Goal: Communication & Community: Answer question/provide support

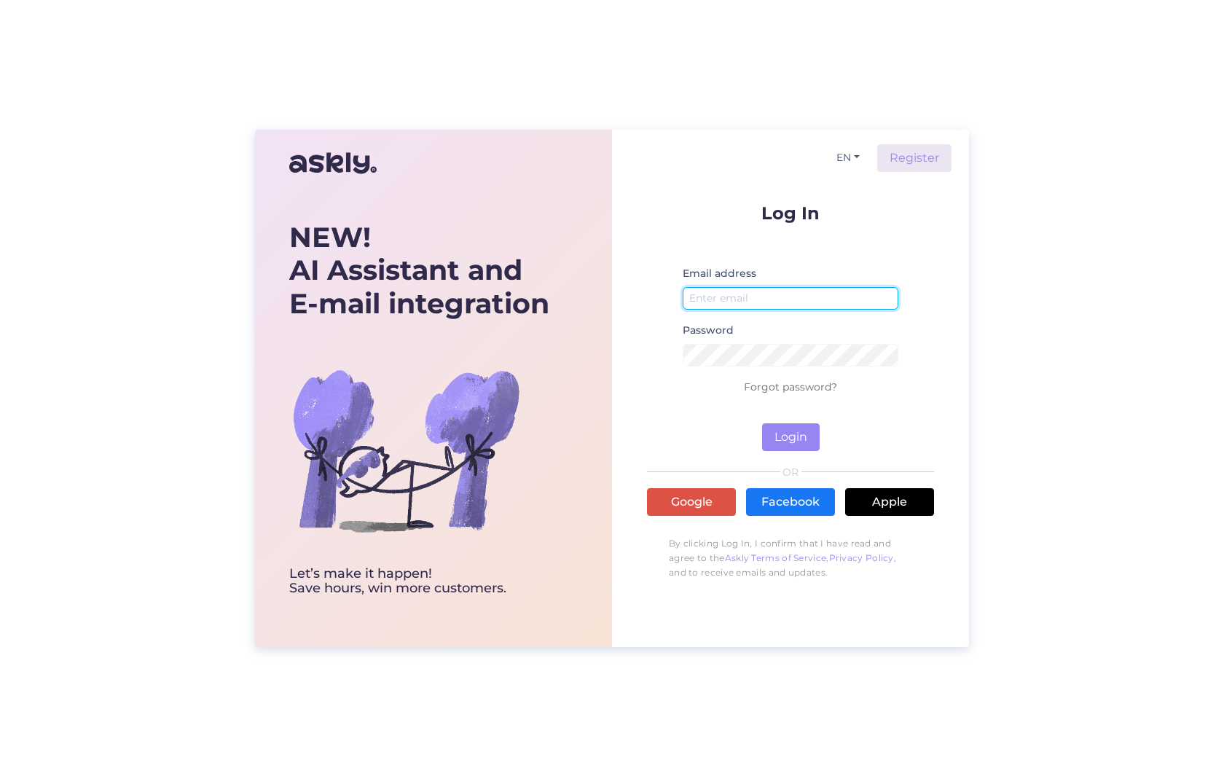
type input "[PERSON_NAME][EMAIL_ADDRESS][DOMAIN_NAME]"
click at [793, 438] on button "Login" at bounding box center [791, 437] width 58 height 28
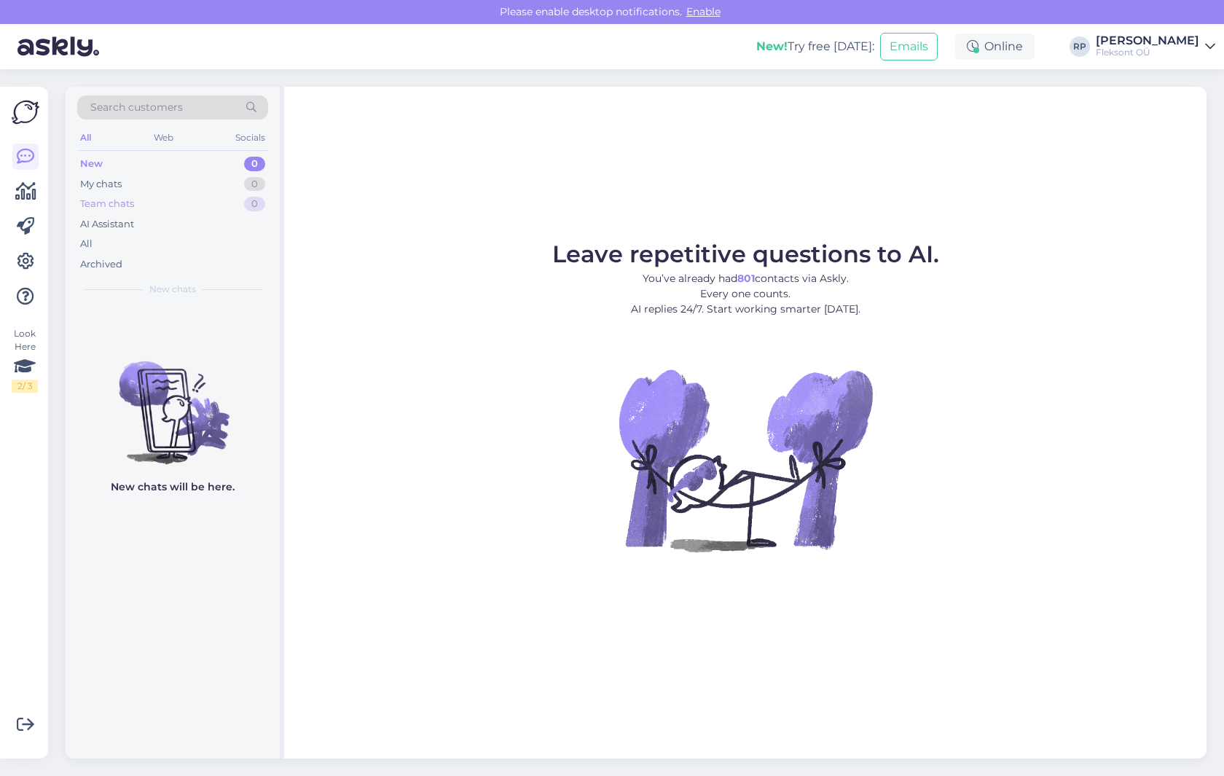
click at [114, 205] on div "Team chats" at bounding box center [107, 204] width 54 height 15
click at [109, 262] on div "Archived" at bounding box center [101, 264] width 42 height 15
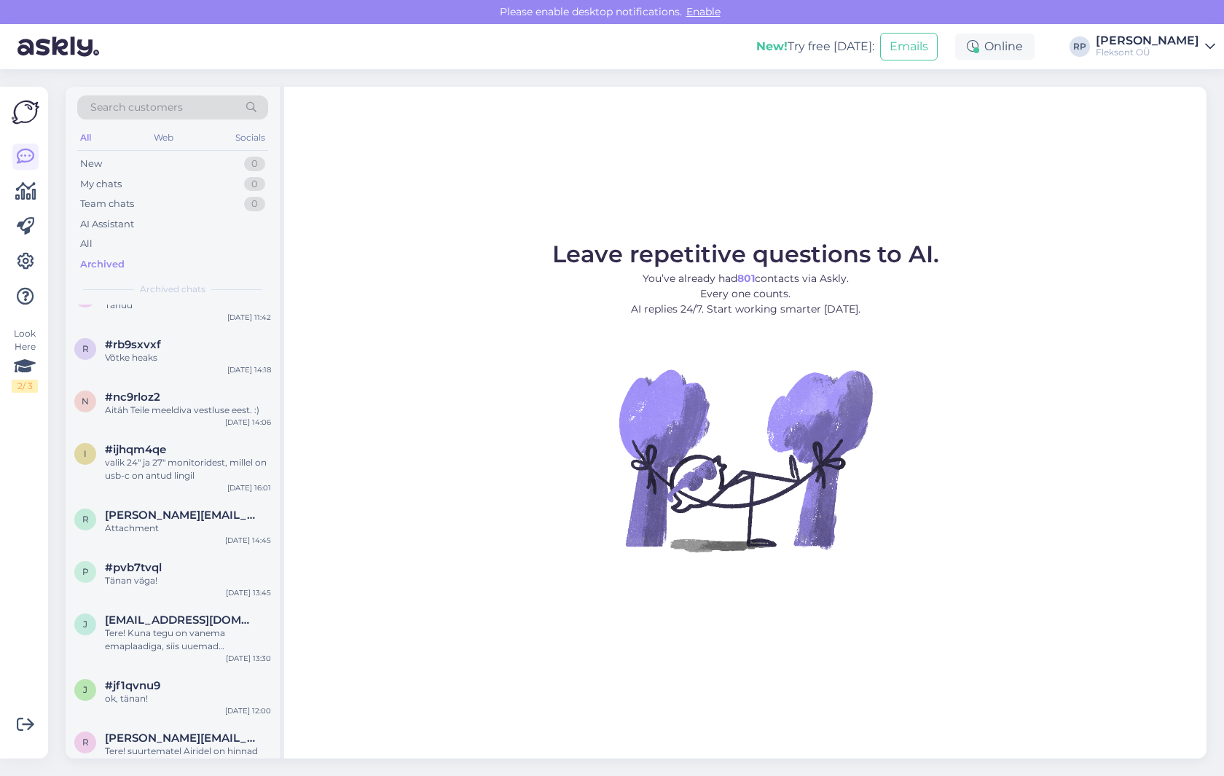
scroll to position [2988, 0]
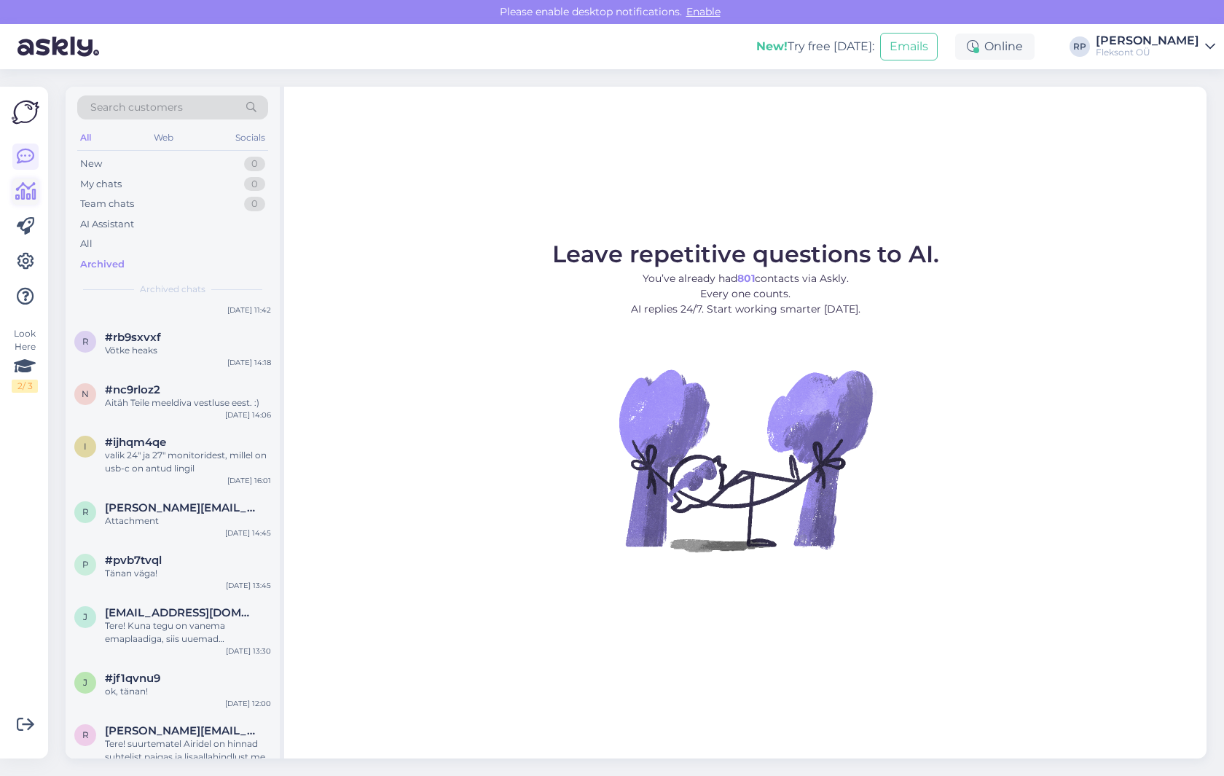
click at [31, 189] on icon at bounding box center [25, 191] width 21 height 17
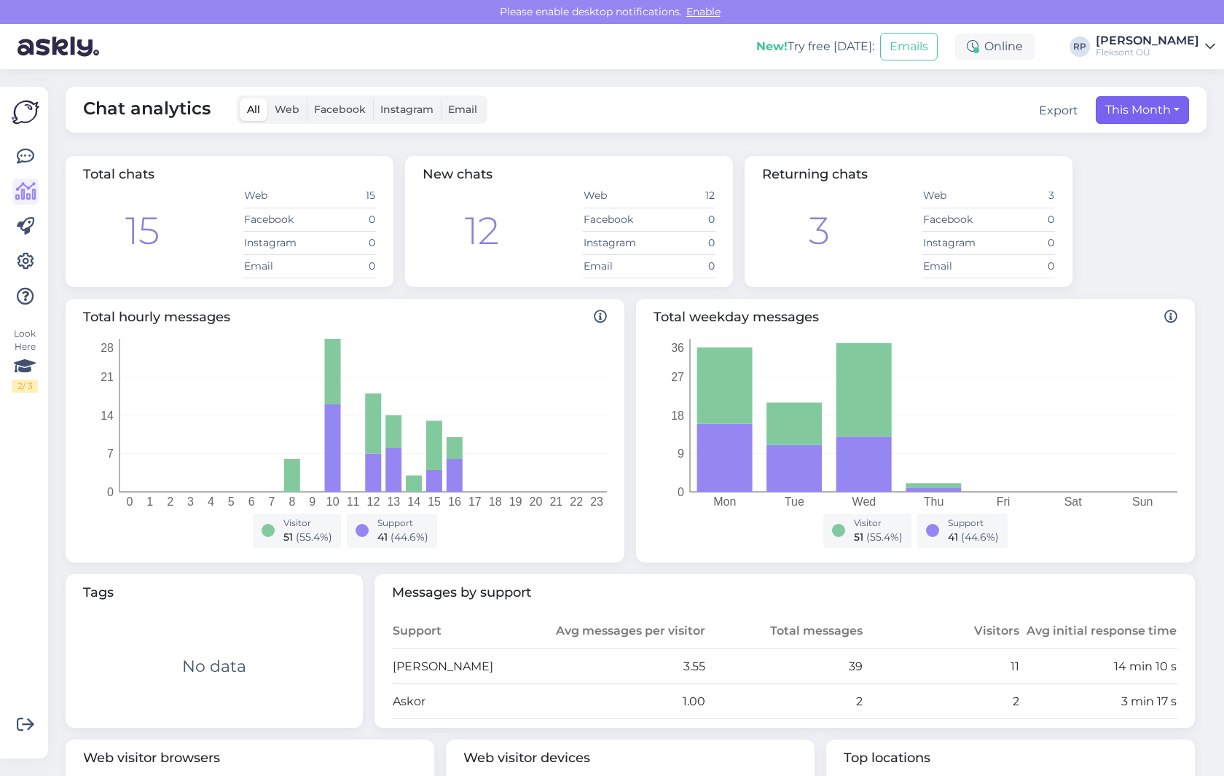
click at [1137, 106] on button "This Month" at bounding box center [1142, 110] width 93 height 28
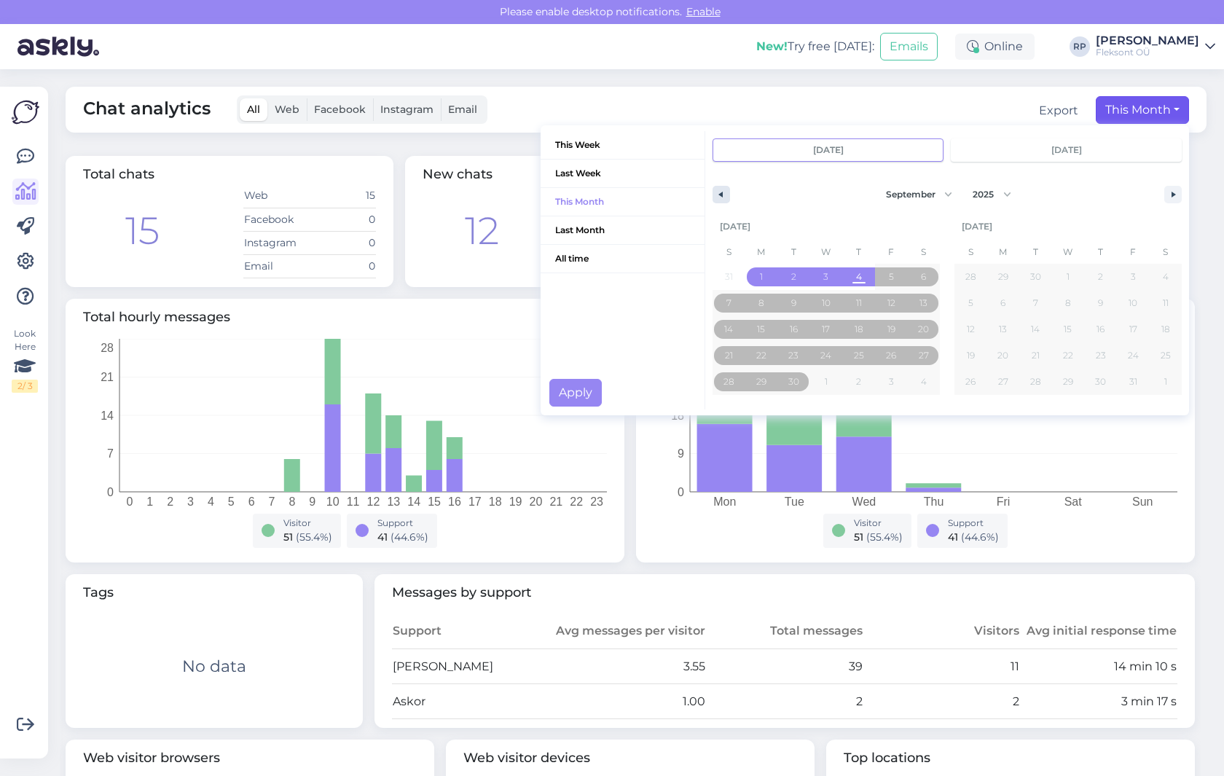
click at [724, 190] on button "button" at bounding box center [721, 194] width 17 height 17
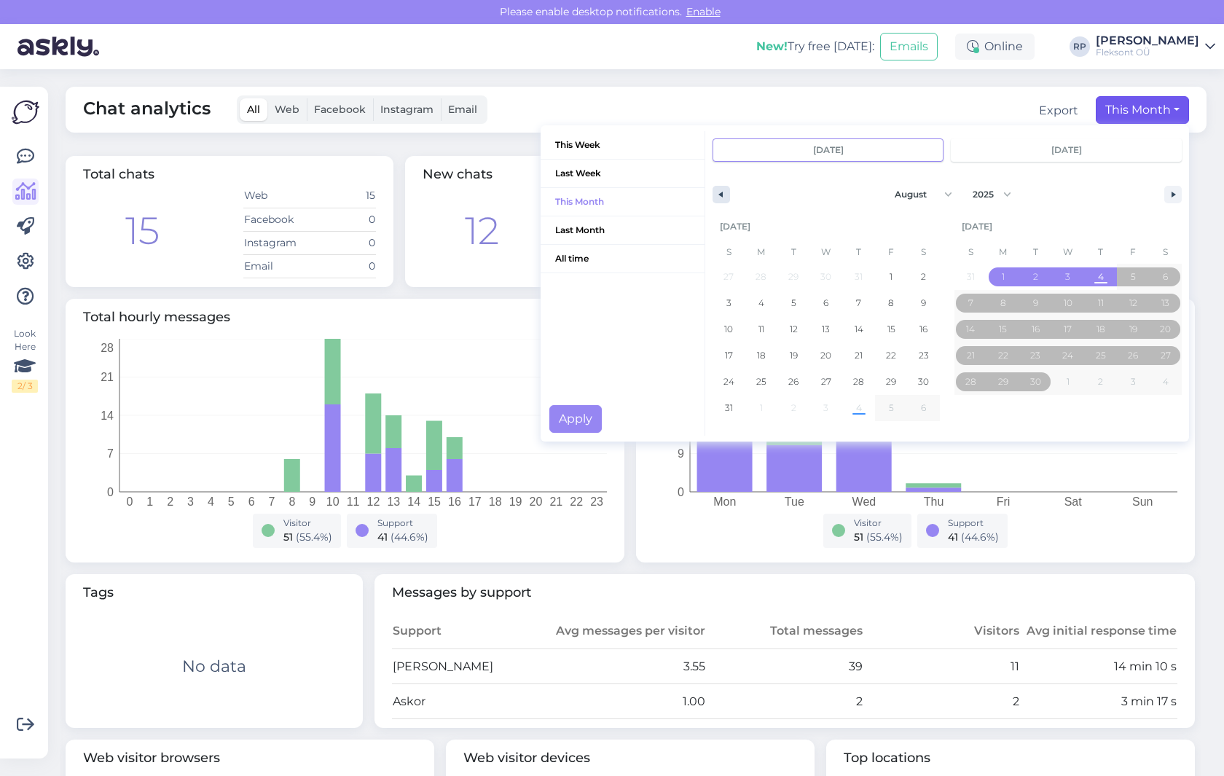
click at [724, 190] on button "button" at bounding box center [721, 194] width 17 height 17
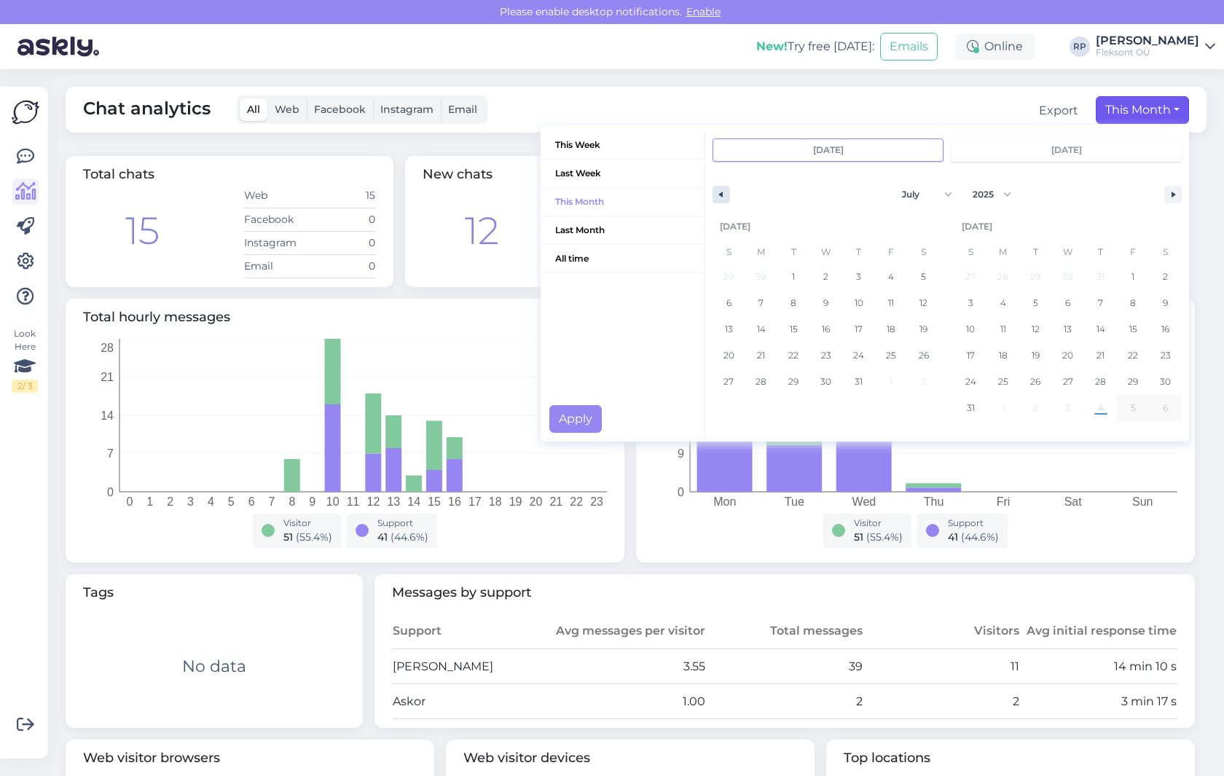
click at [724, 190] on button "button" at bounding box center [721, 194] width 17 height 17
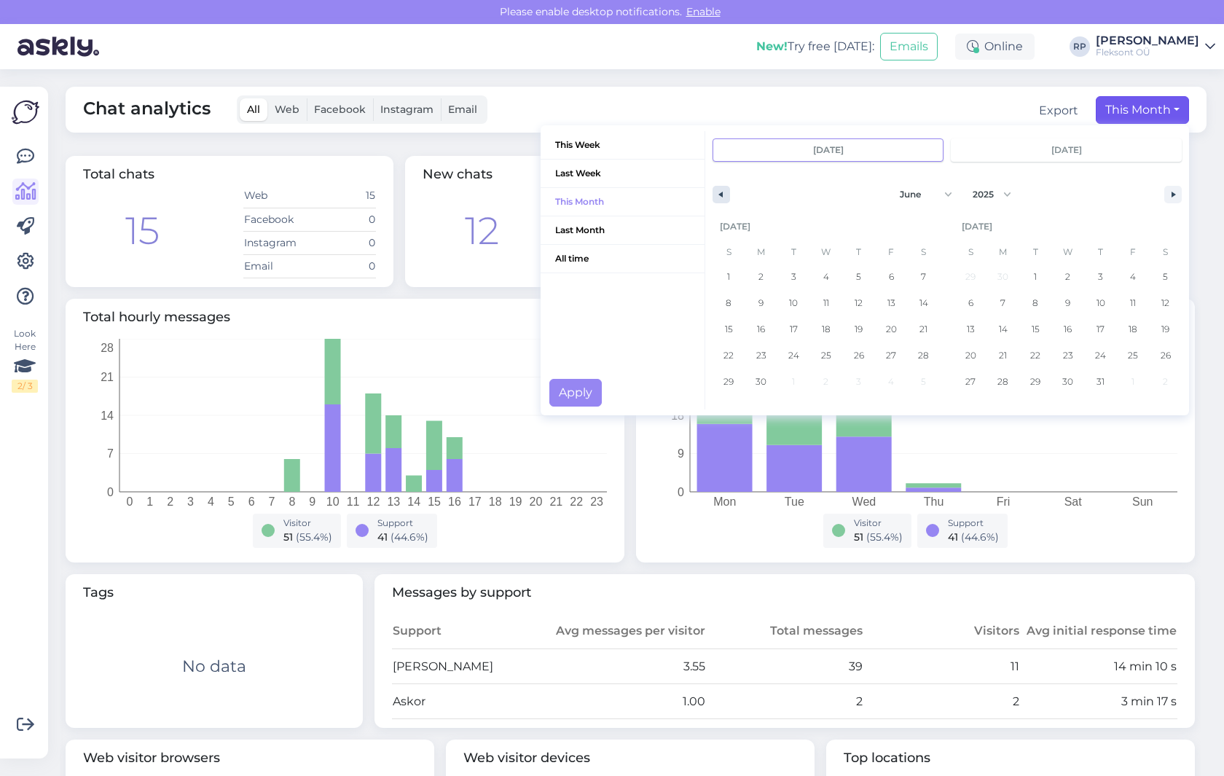
click at [724, 190] on button "button" at bounding box center [721, 194] width 17 height 17
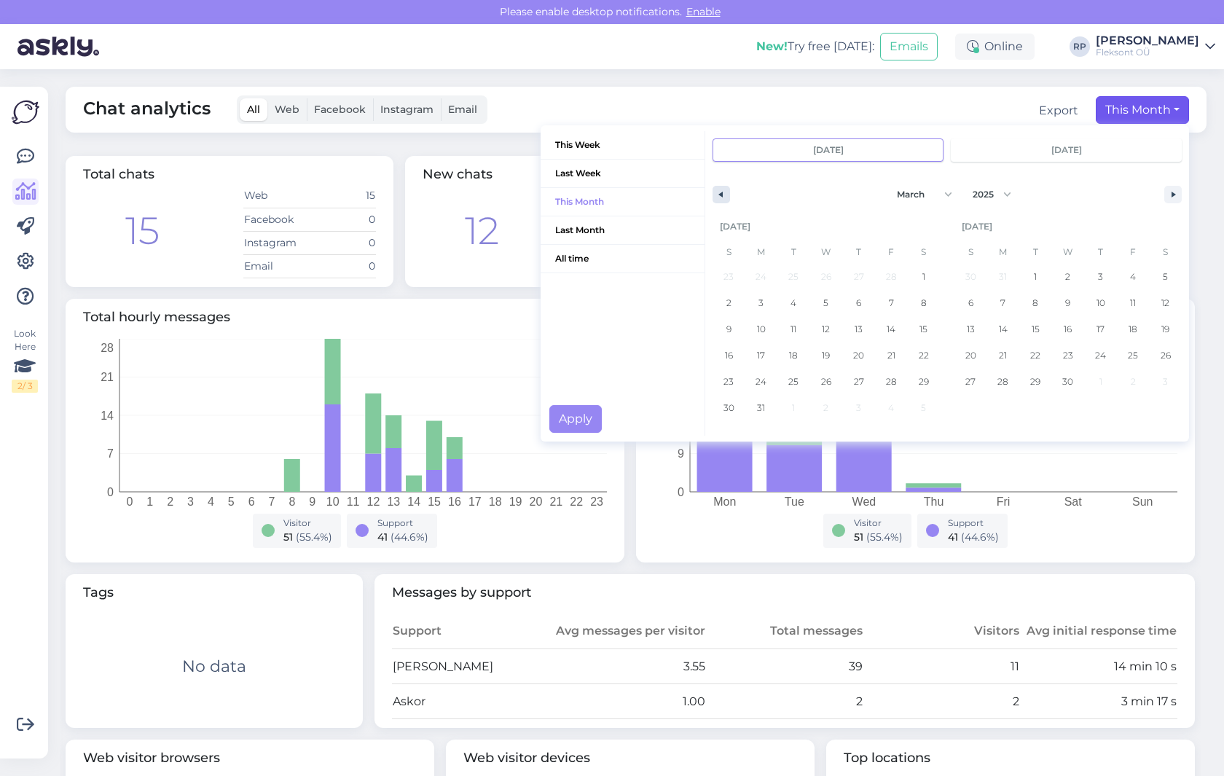
click at [724, 190] on button "button" at bounding box center [721, 194] width 17 height 17
select select "0"
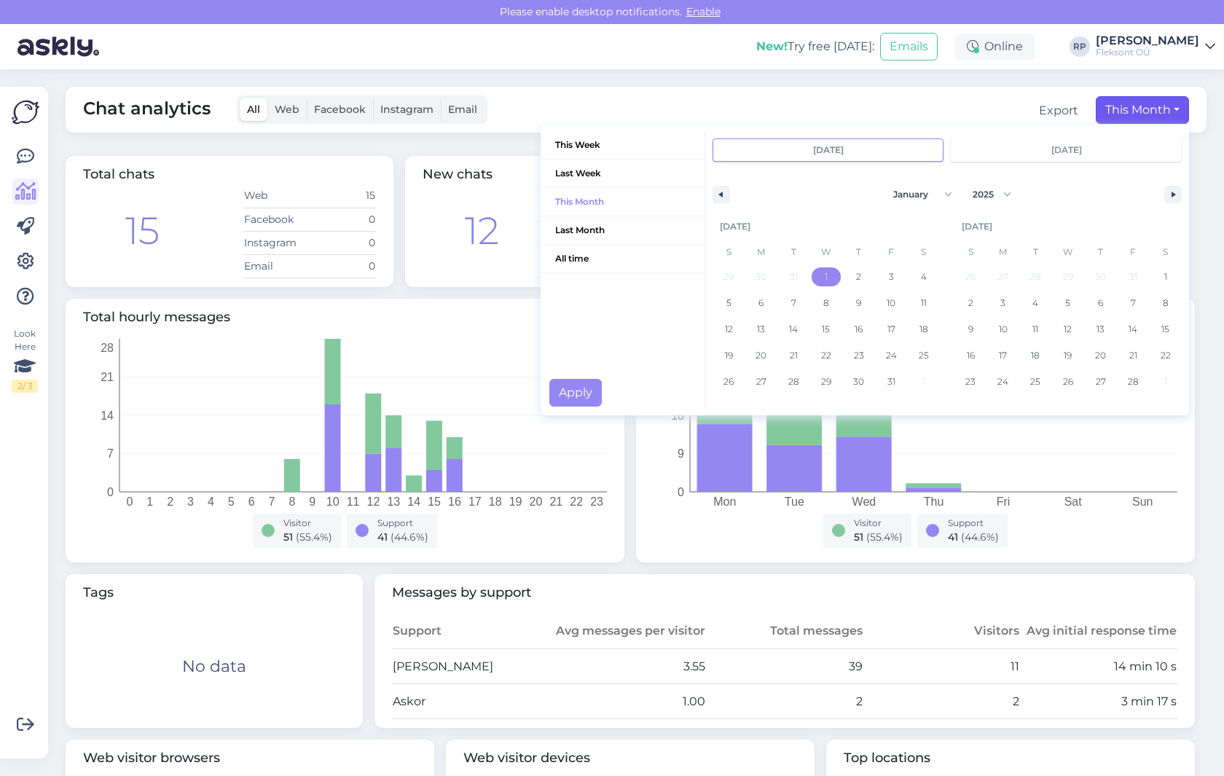
click at [825, 278] on span "1" at bounding box center [826, 277] width 3 height 26
type input "[DATE]"
click at [1171, 194] on button "button" at bounding box center [1172, 194] width 17 height 17
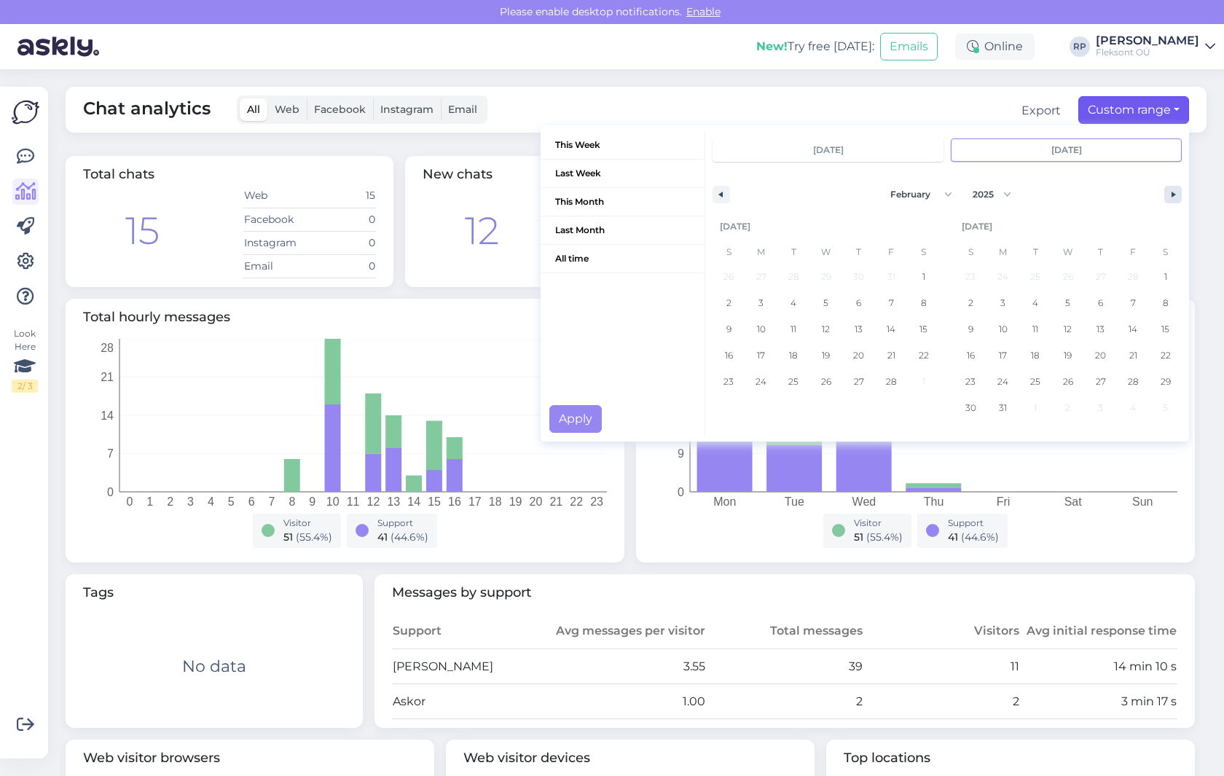
click at [1171, 194] on button "button" at bounding box center [1172, 194] width 17 height 17
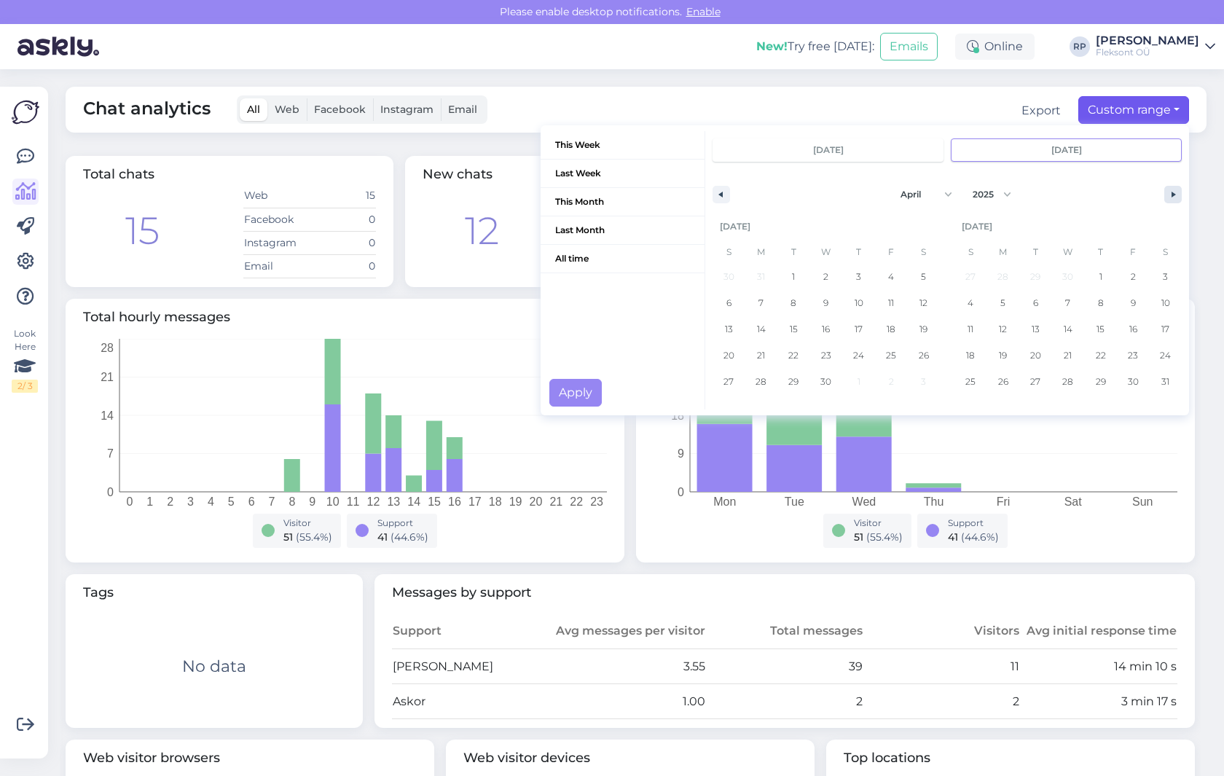
click at [1171, 194] on button "button" at bounding box center [1172, 194] width 17 height 17
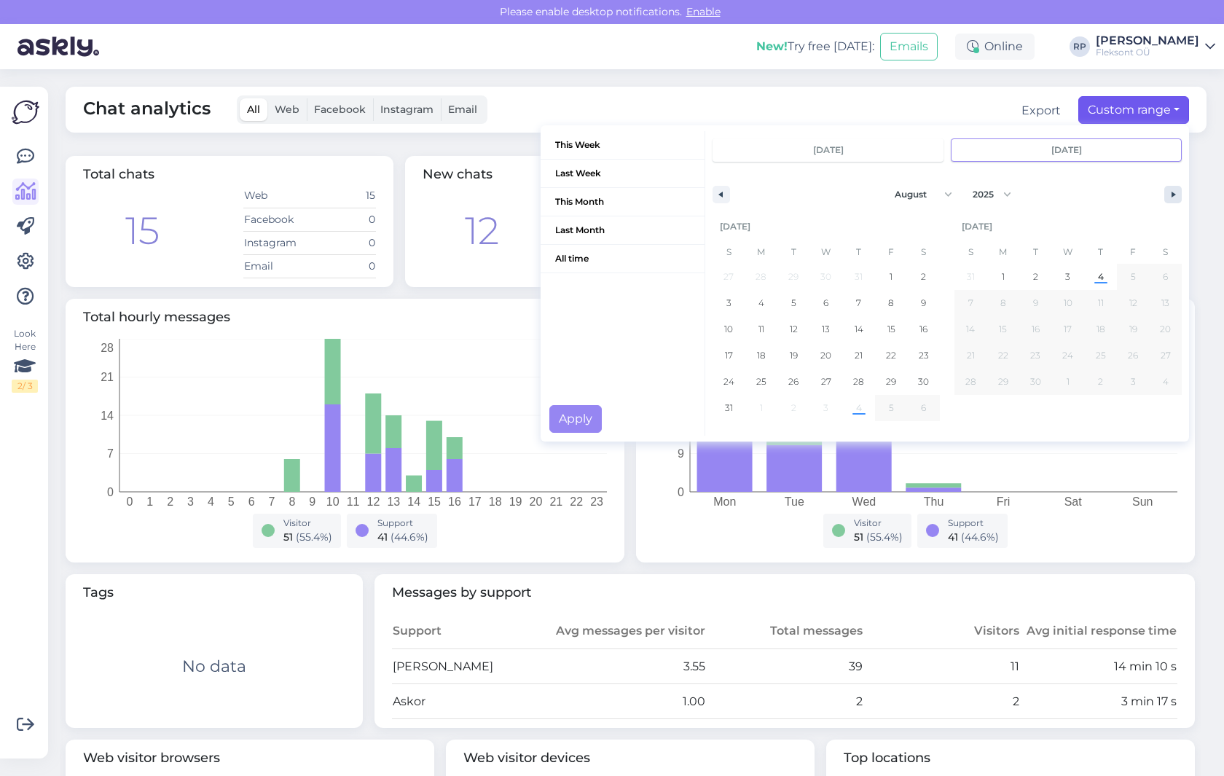
click at [1171, 194] on button "button" at bounding box center [1172, 194] width 17 height 17
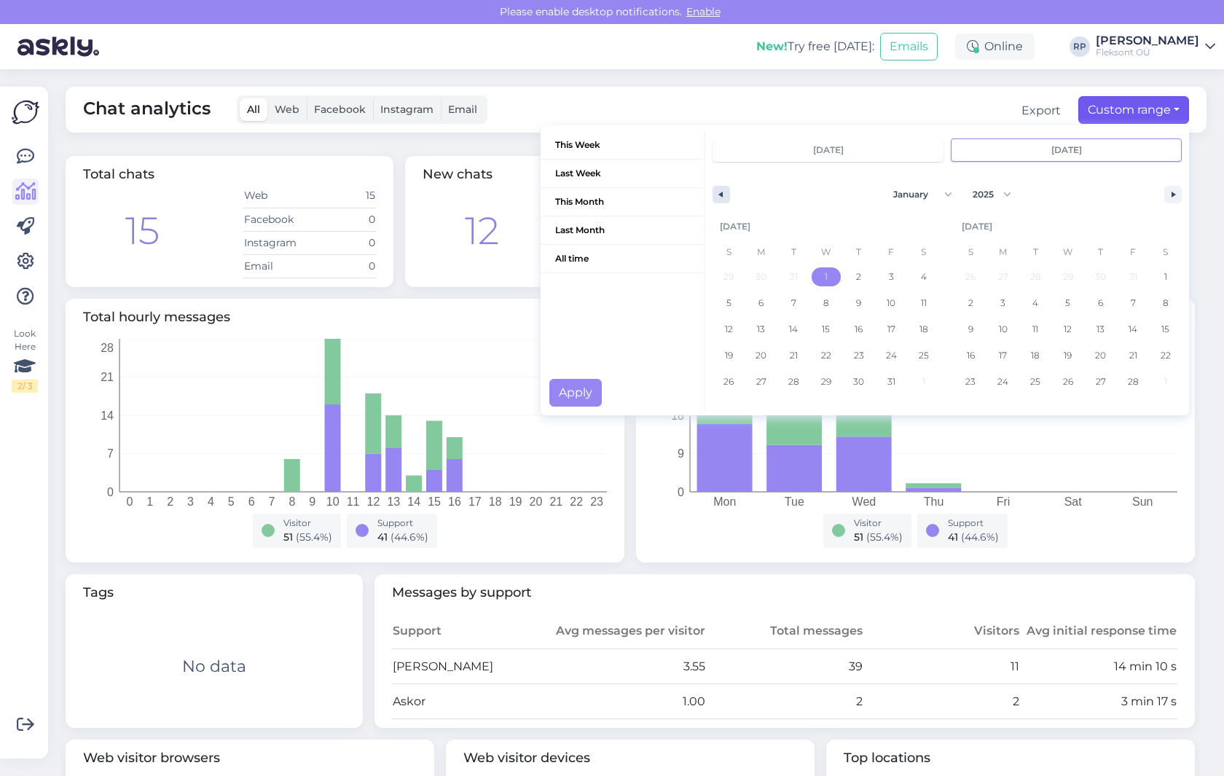
click at [719, 189] on button "button" at bounding box center [721, 194] width 17 height 17
select select "11"
select select "2024"
click at [719, 189] on button "button" at bounding box center [721, 194] width 17 height 17
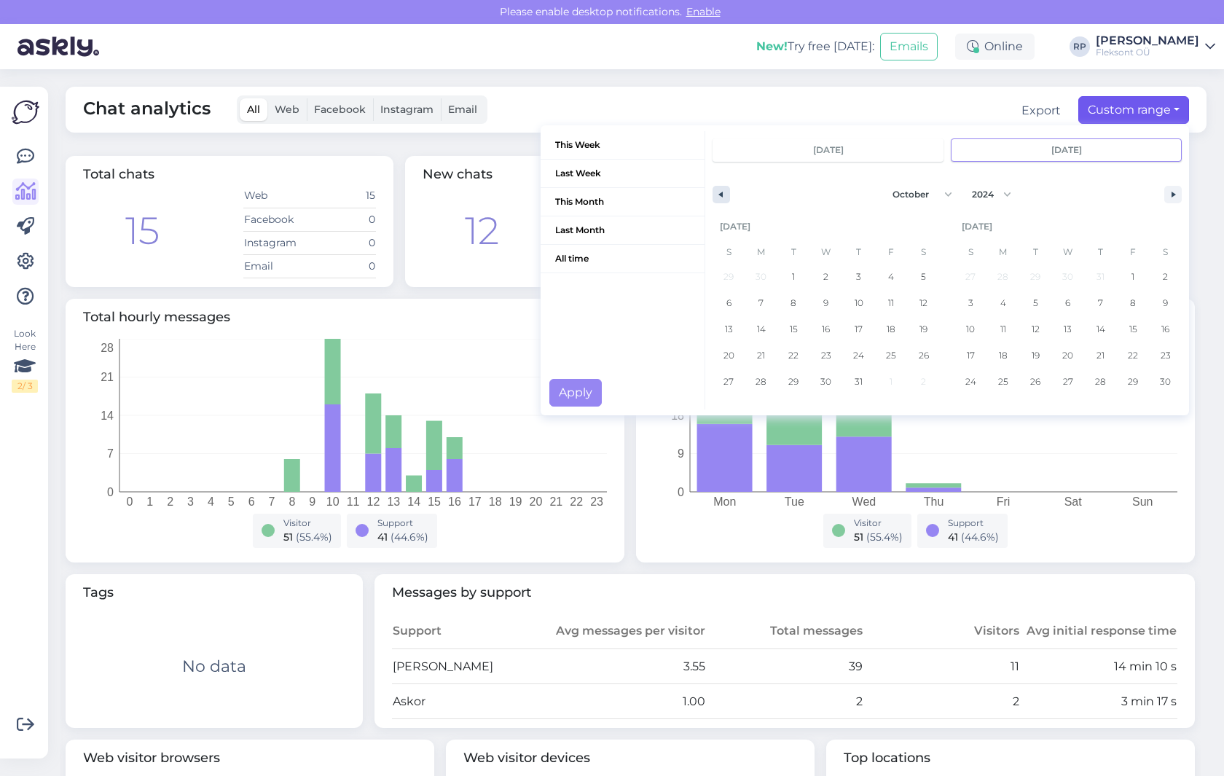
click at [719, 189] on button "button" at bounding box center [721, 194] width 17 height 17
select select "0"
select select "2025"
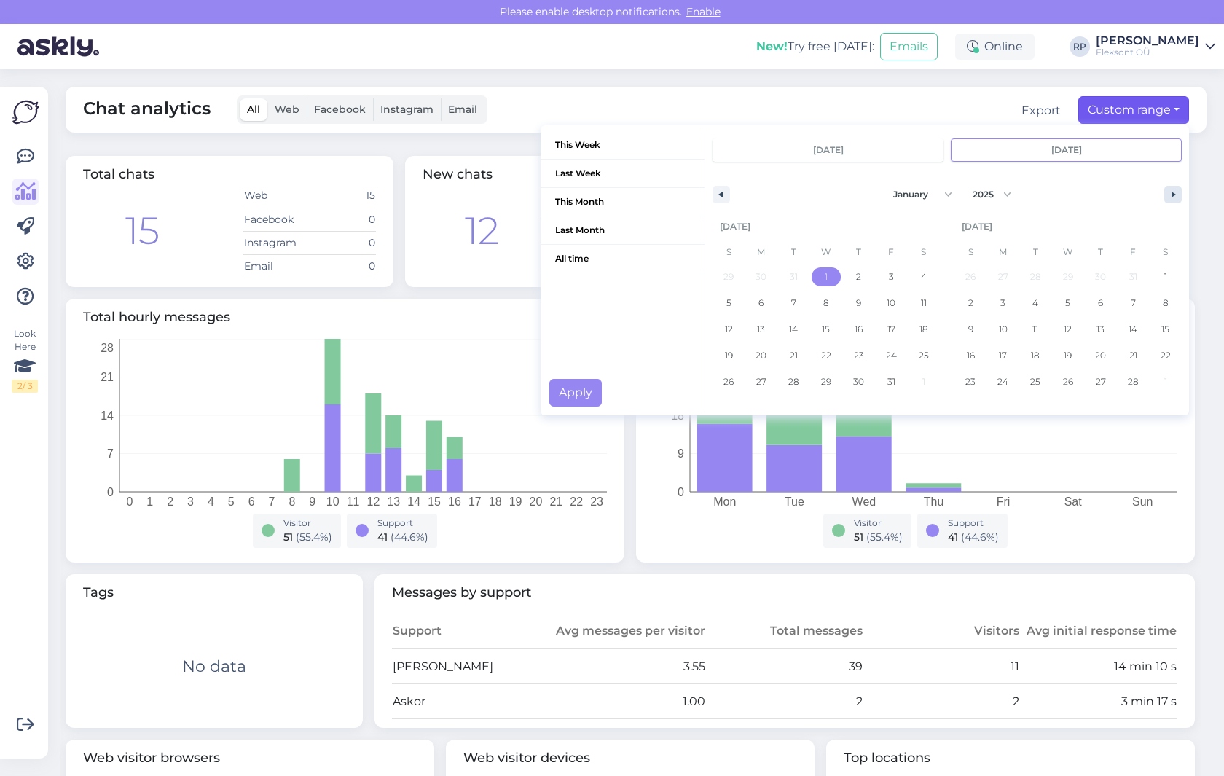
click at [1171, 195] on button "button" at bounding box center [1172, 194] width 17 height 17
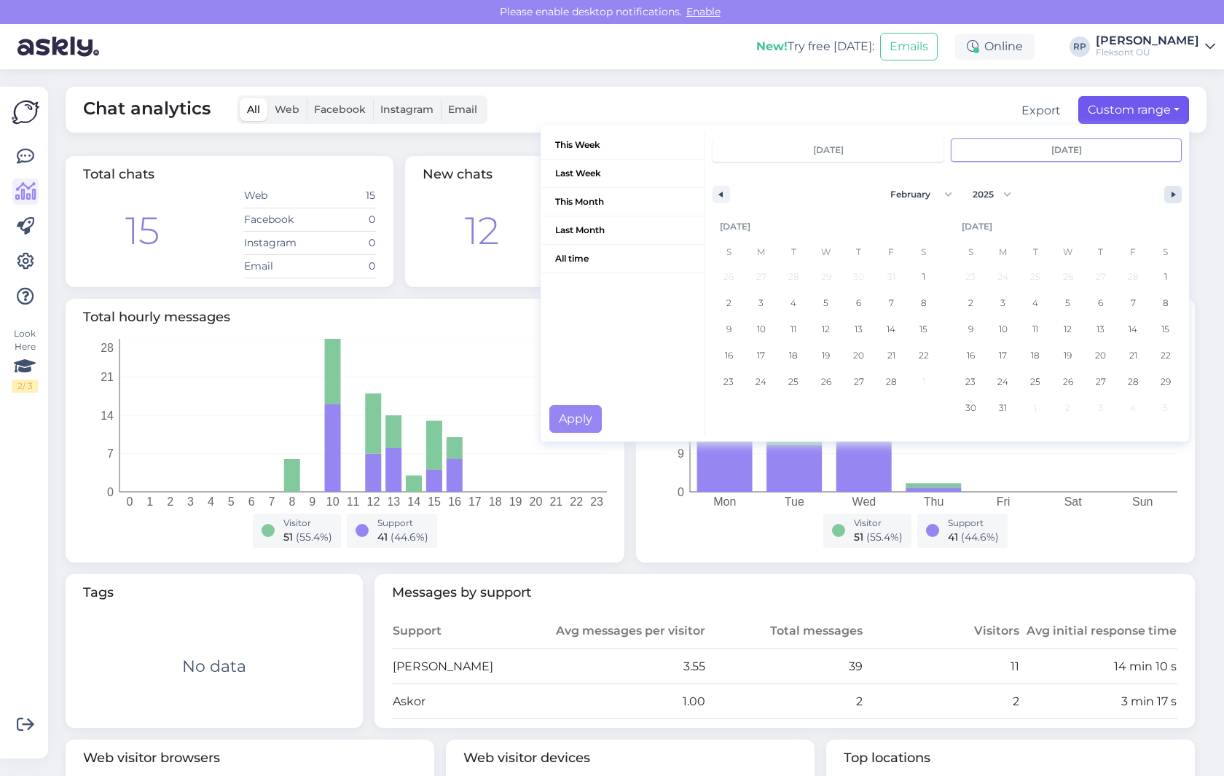
click at [1171, 195] on button "button" at bounding box center [1172, 194] width 17 height 17
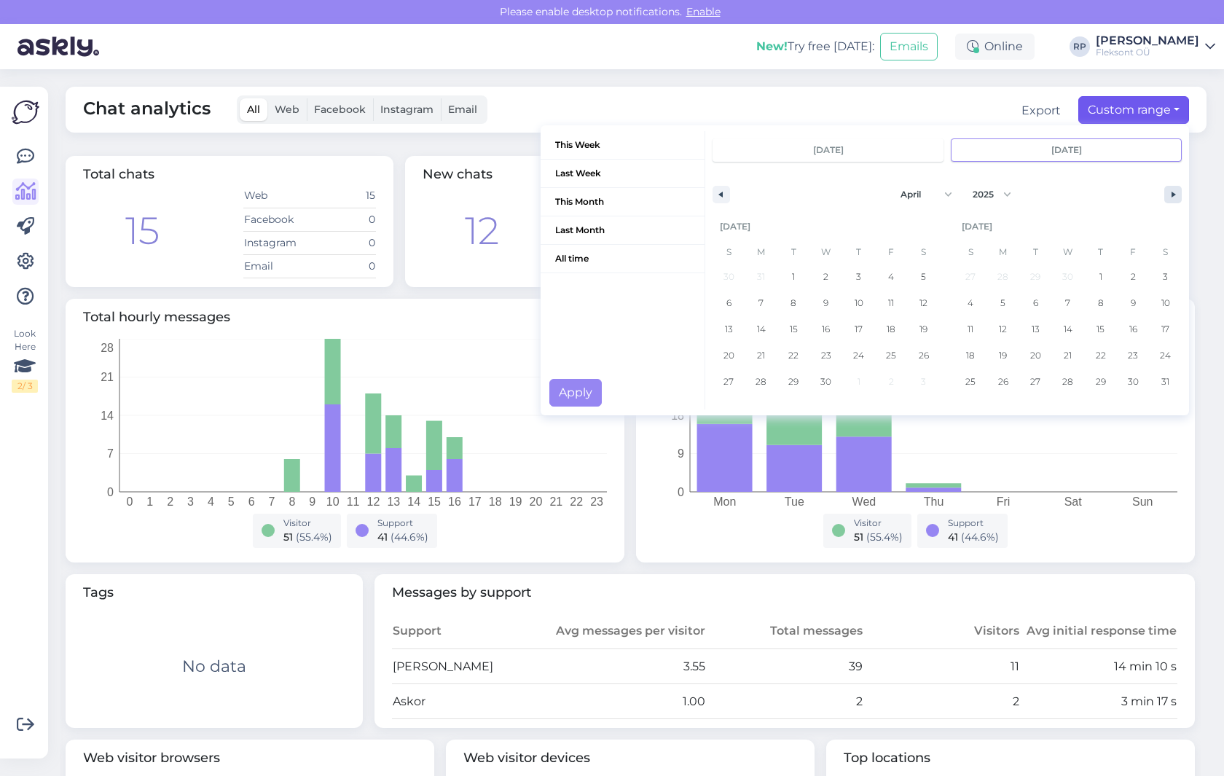
click at [1171, 195] on button "button" at bounding box center [1172, 194] width 17 height 17
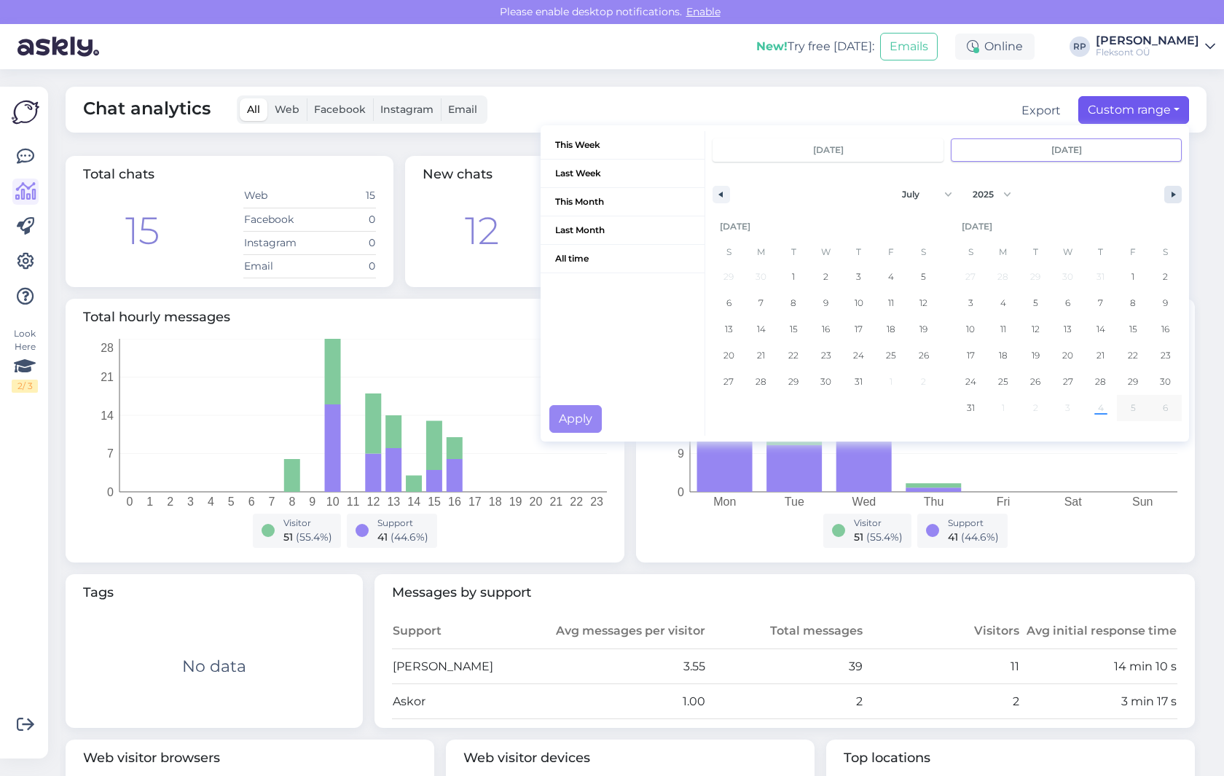
click at [1171, 195] on button "button" at bounding box center [1172, 194] width 17 height 17
select select "7"
click at [1104, 278] on span "4" at bounding box center [1100, 276] width 33 height 19
type input "[DATE]"
select select "0"
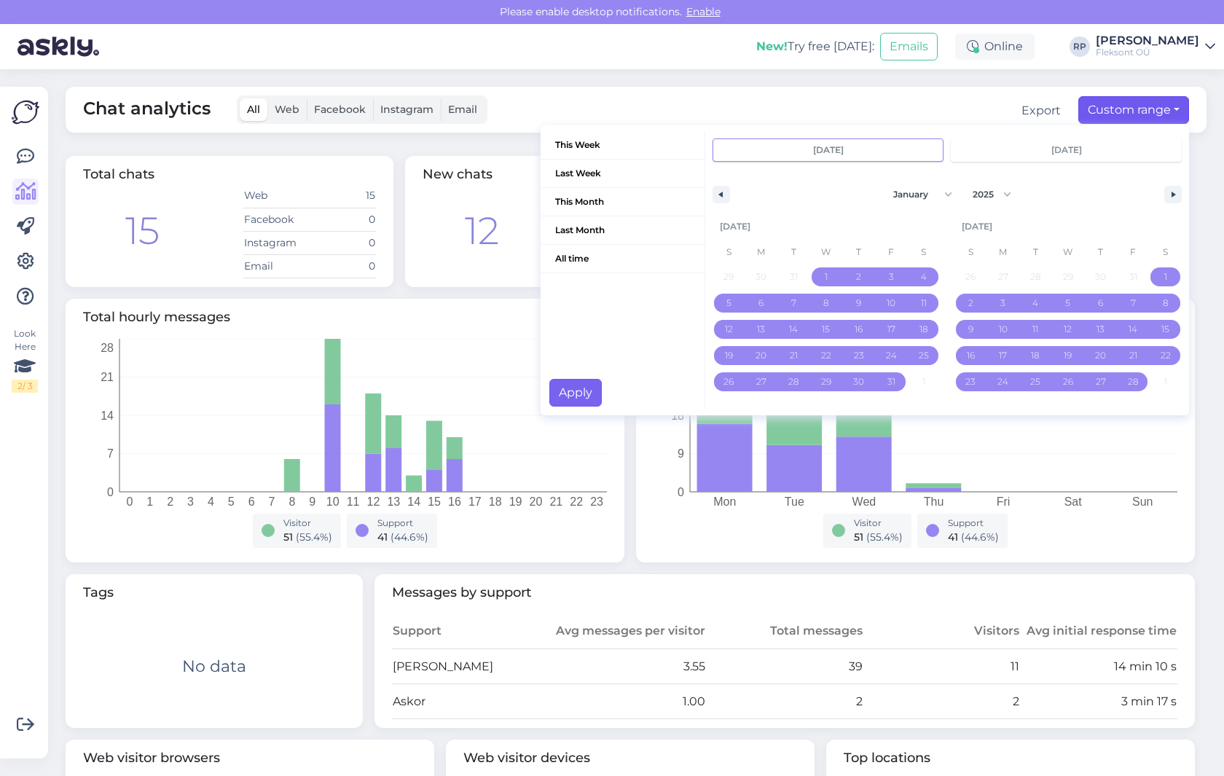
click at [587, 388] on button "Apply" at bounding box center [575, 393] width 52 height 28
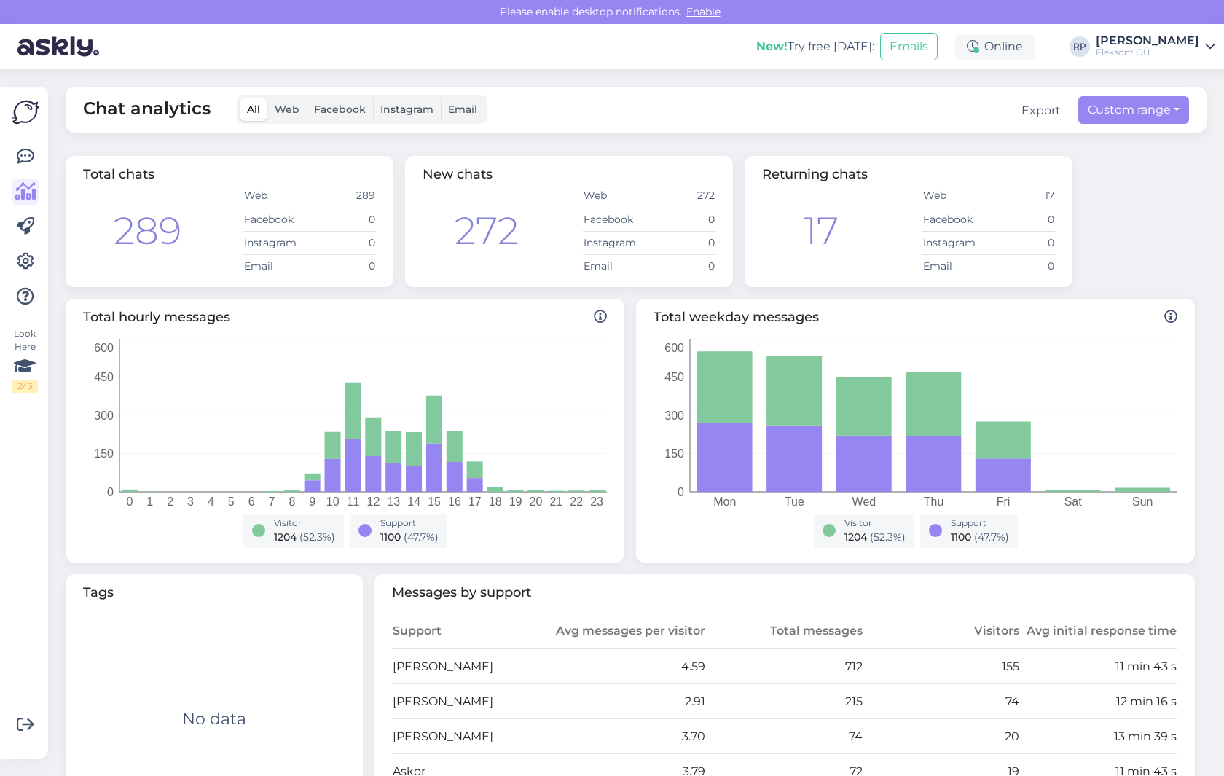
click at [831, 529] on div at bounding box center [829, 530] width 13 height 13
click at [933, 531] on div at bounding box center [935, 530] width 13 height 13
click at [67, 144] on div "Chat analytics All Web Facebook Instagram Email Export Custom range This Week L…" at bounding box center [640, 422] width 1167 height 707
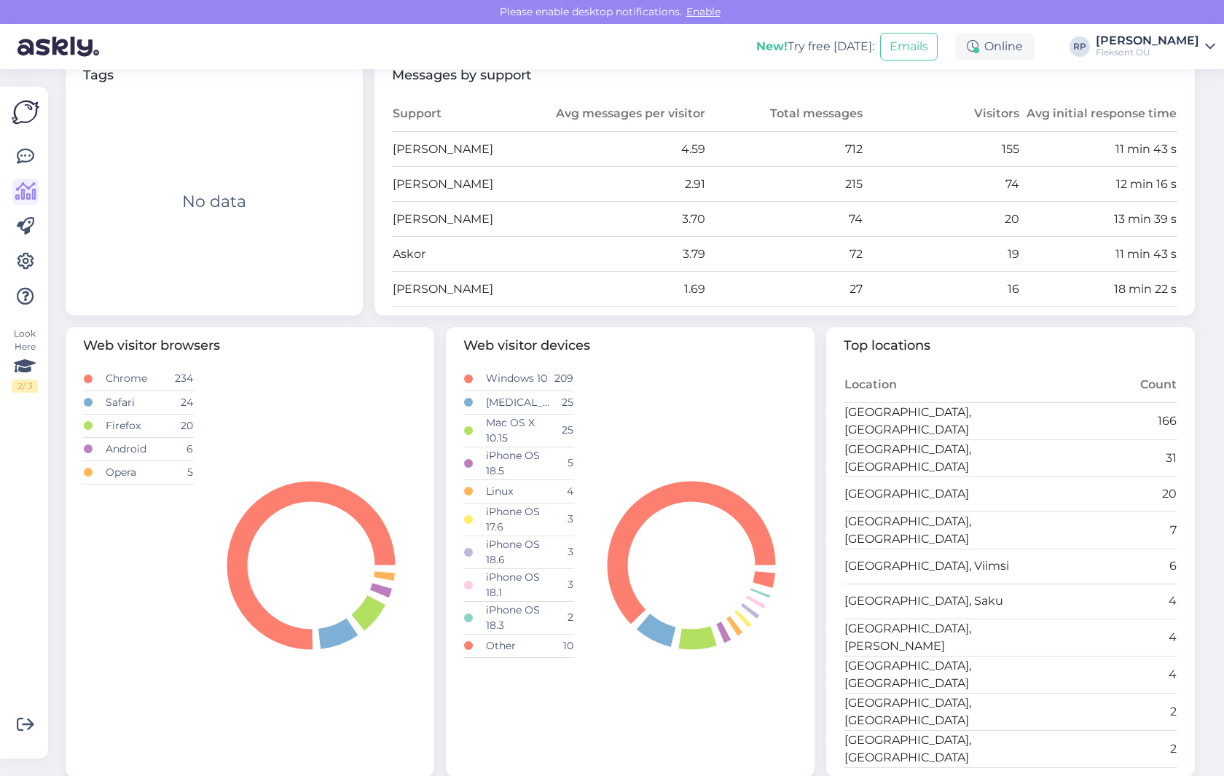
scroll to position [516, 0]
click at [398, 362] on div "Web visitor browsers Chrome 234 Safari 24 Firefox 20 Android 6 Opera 5" at bounding box center [250, 554] width 369 height 450
click at [365, 318] on div "Tags Tag Count No data Messages by support Support Avg messages per visitor Tot…" at bounding box center [630, 187] width 1141 height 271
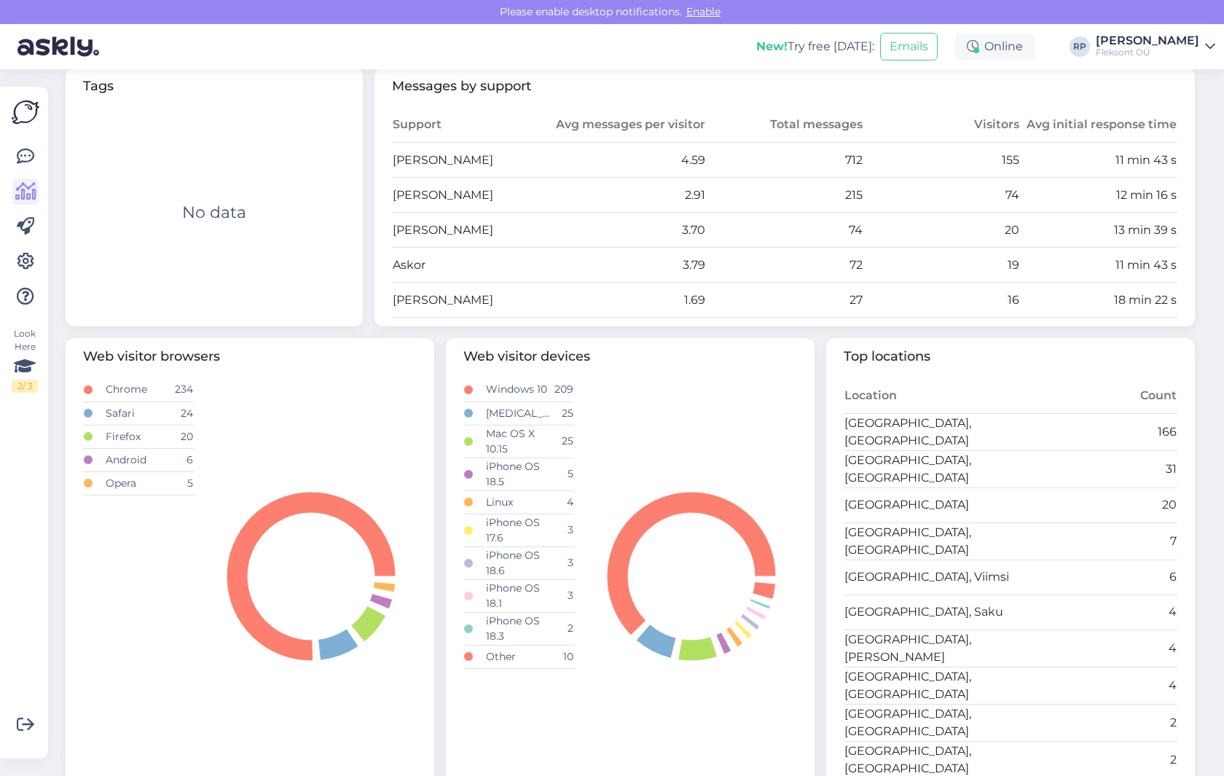
scroll to position [502, 0]
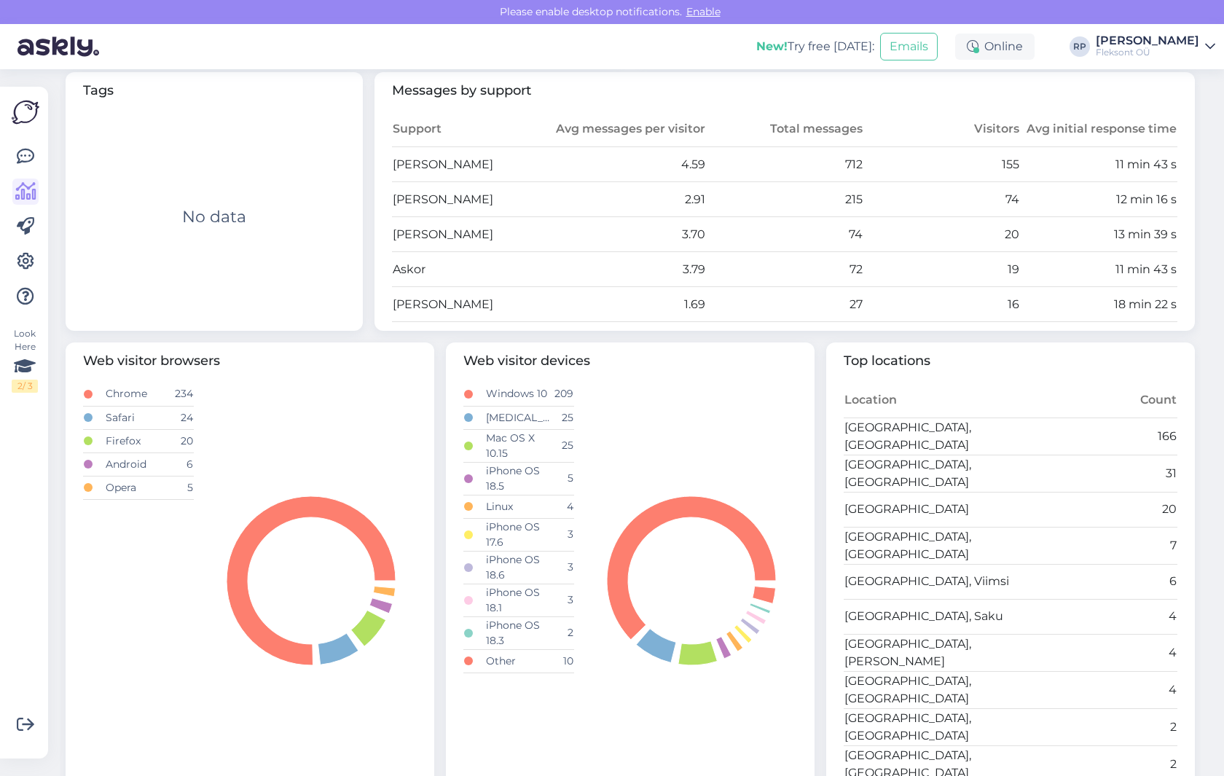
click at [374, 50] on div "New! Try free [DATE]: Emails Online [PERSON_NAME] Fleksont OÜ" at bounding box center [612, 46] width 1224 height 45
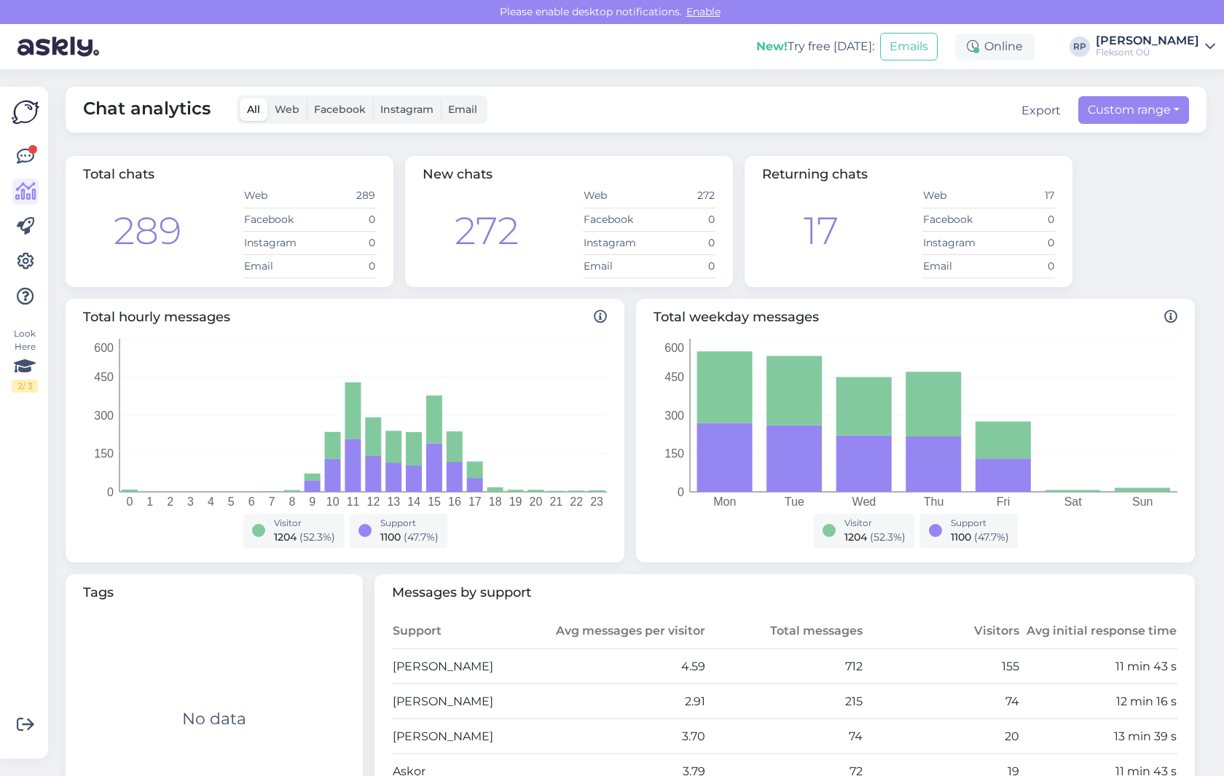
scroll to position [1, 0]
click at [26, 157] on icon at bounding box center [25, 156] width 17 height 17
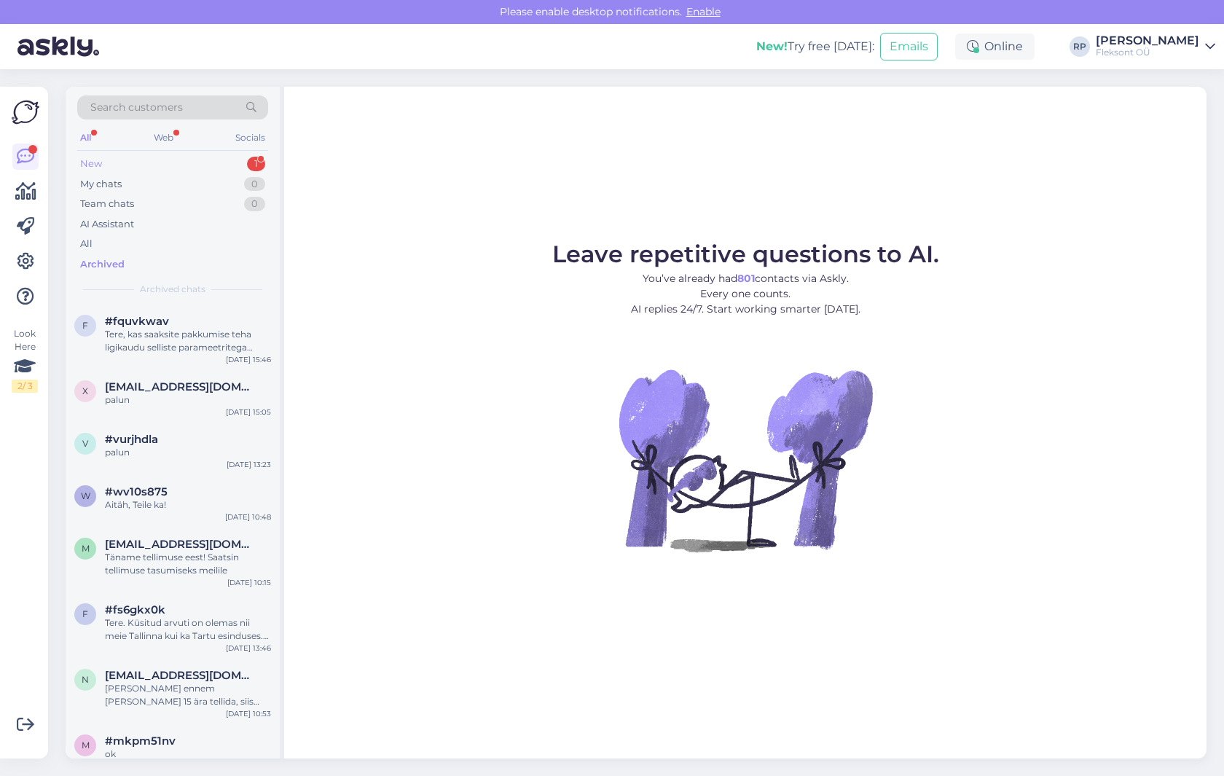
click at [138, 163] on div "New 1" at bounding box center [172, 164] width 191 height 20
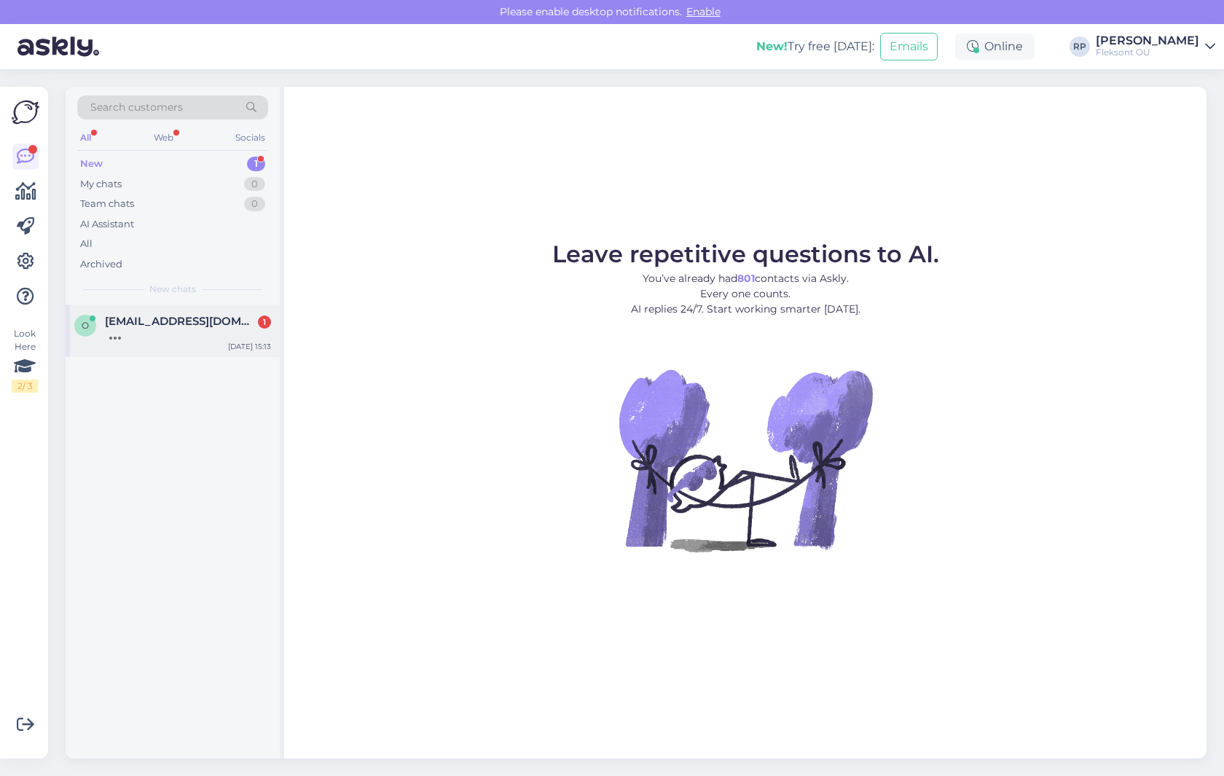
click at [165, 328] on div at bounding box center [188, 334] width 166 height 13
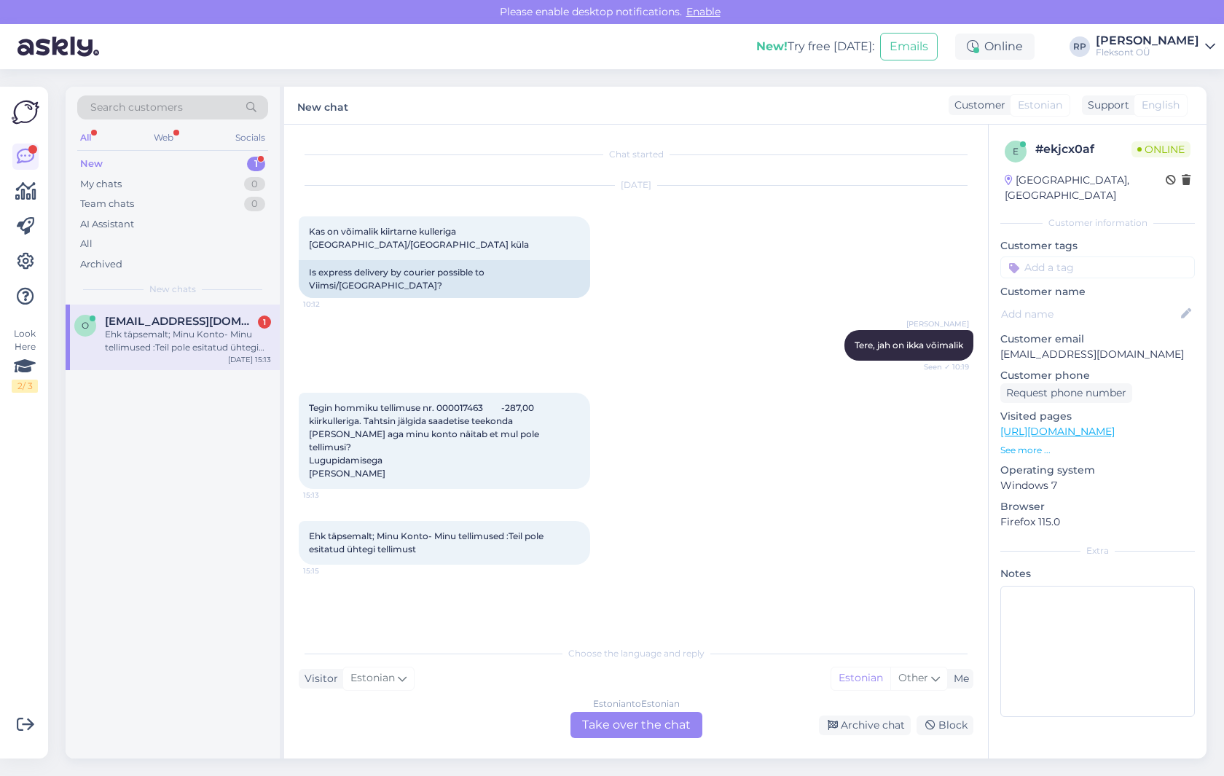
click at [206, 436] on div "o [EMAIL_ADDRESS][DOMAIN_NAME] 1 Ehk täpsemalt; Minu Konto- Minu tellimused :Te…" at bounding box center [173, 532] width 214 height 454
click at [132, 184] on div "My chats 0" at bounding box center [172, 184] width 191 height 20
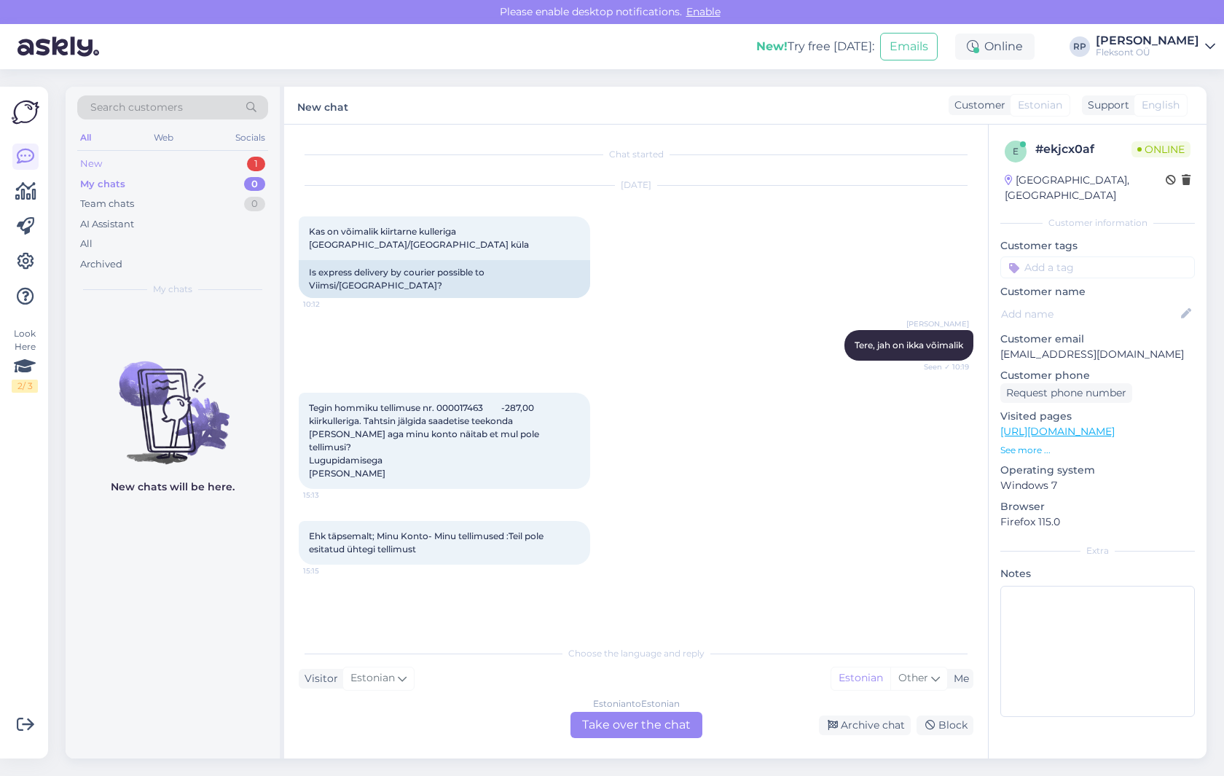
click at [109, 163] on div "New 1" at bounding box center [172, 164] width 191 height 20
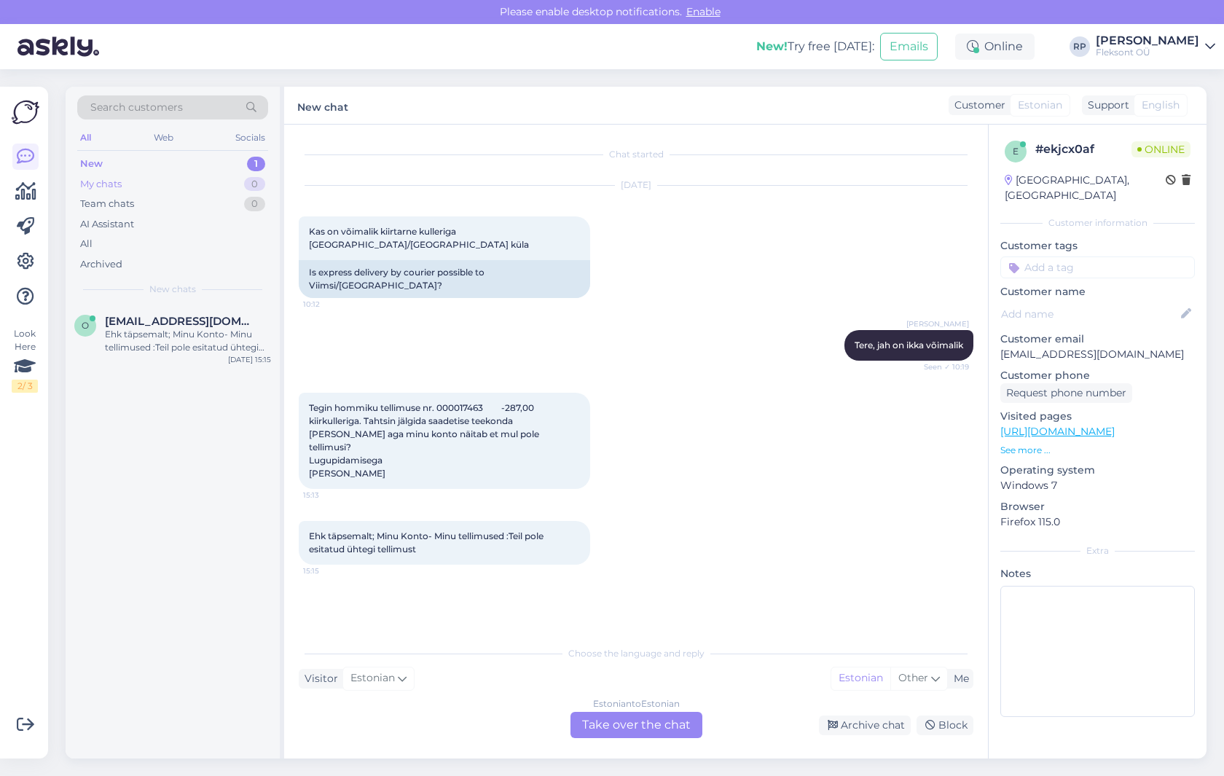
click at [110, 181] on div "My chats" at bounding box center [101, 184] width 42 height 15
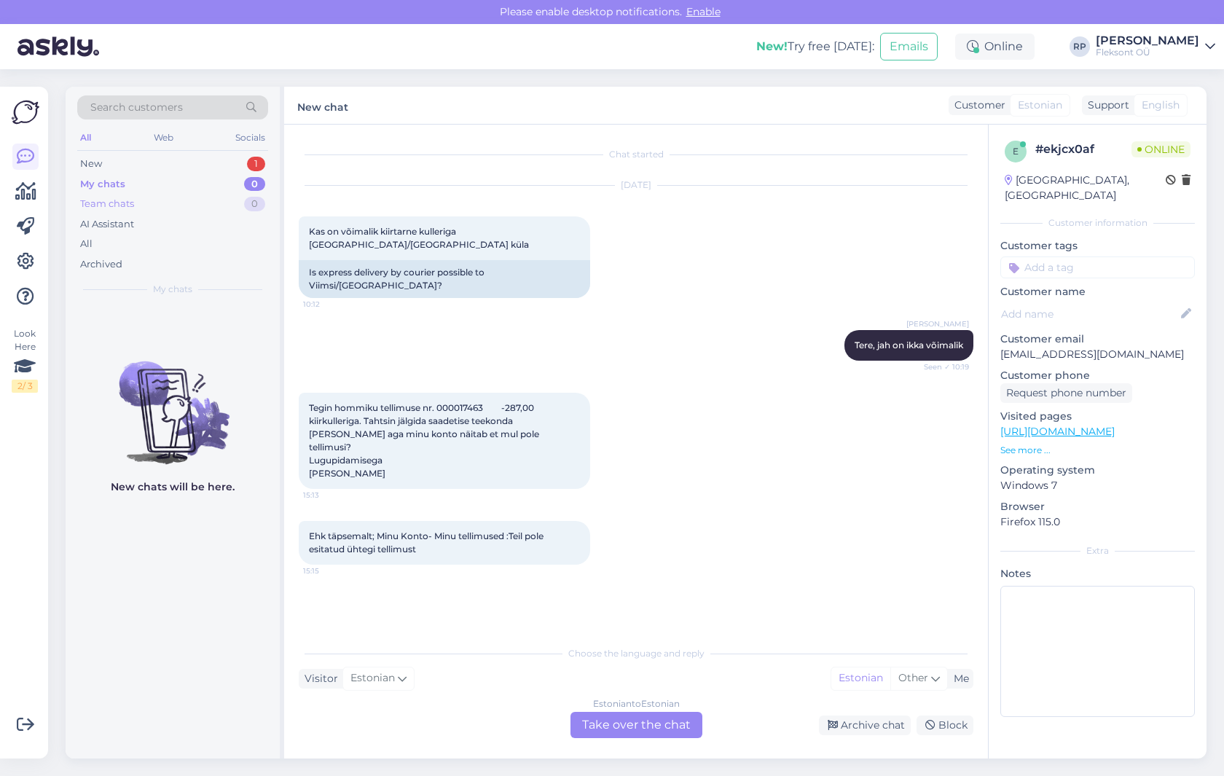
click at [111, 209] on div "Team chats" at bounding box center [107, 204] width 54 height 15
click at [110, 226] on div "AI Assistant" at bounding box center [107, 224] width 54 height 15
click at [124, 179] on div "My chats 0" at bounding box center [172, 184] width 191 height 20
click at [29, 152] on icon at bounding box center [25, 156] width 17 height 17
click at [101, 168] on div "New" at bounding box center [91, 164] width 22 height 15
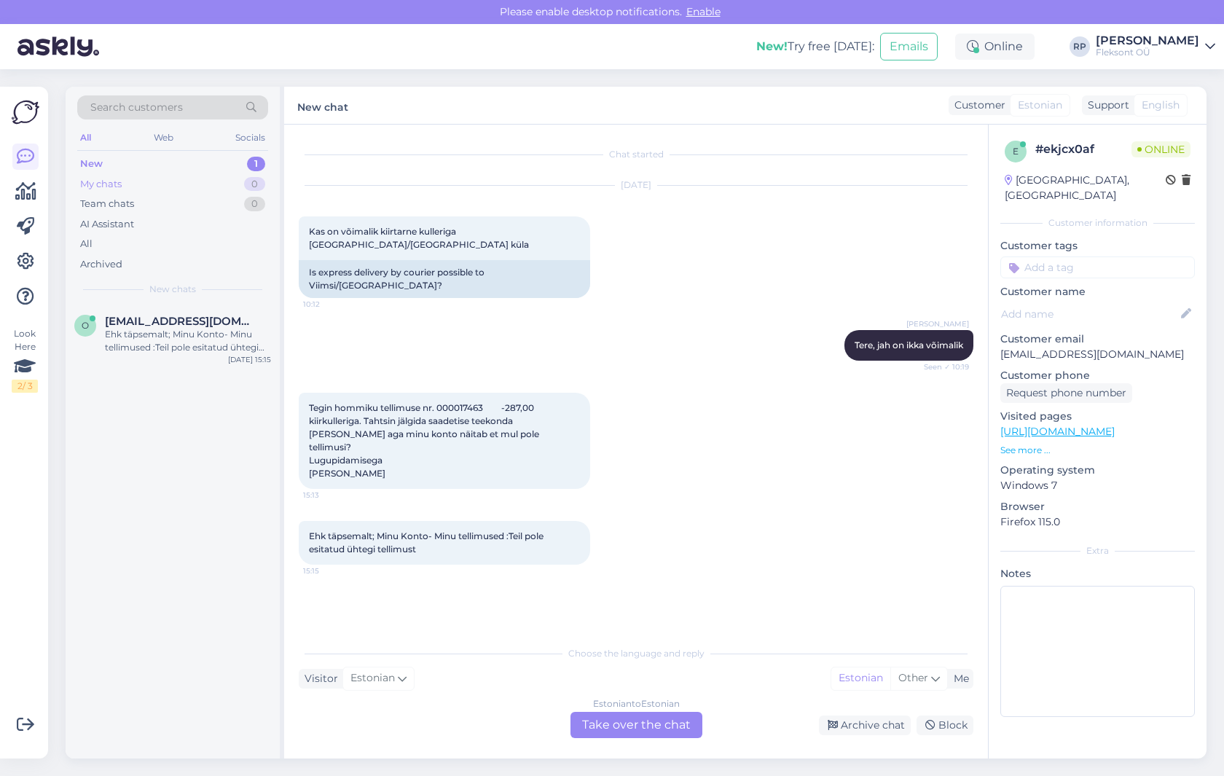
click at [109, 191] on div "My chats 0" at bounding box center [172, 184] width 191 height 20
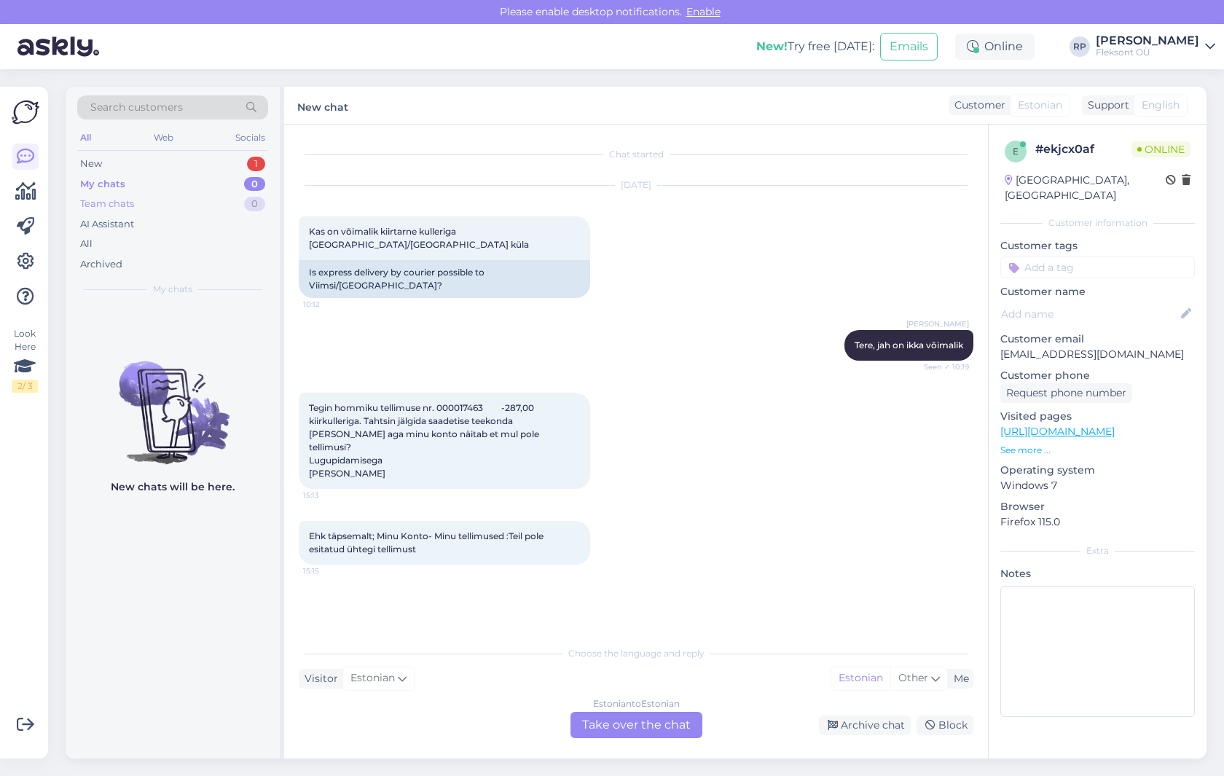
click at [109, 203] on div "Team chats" at bounding box center [107, 204] width 54 height 15
click at [82, 265] on div "Archived" at bounding box center [101, 264] width 42 height 15
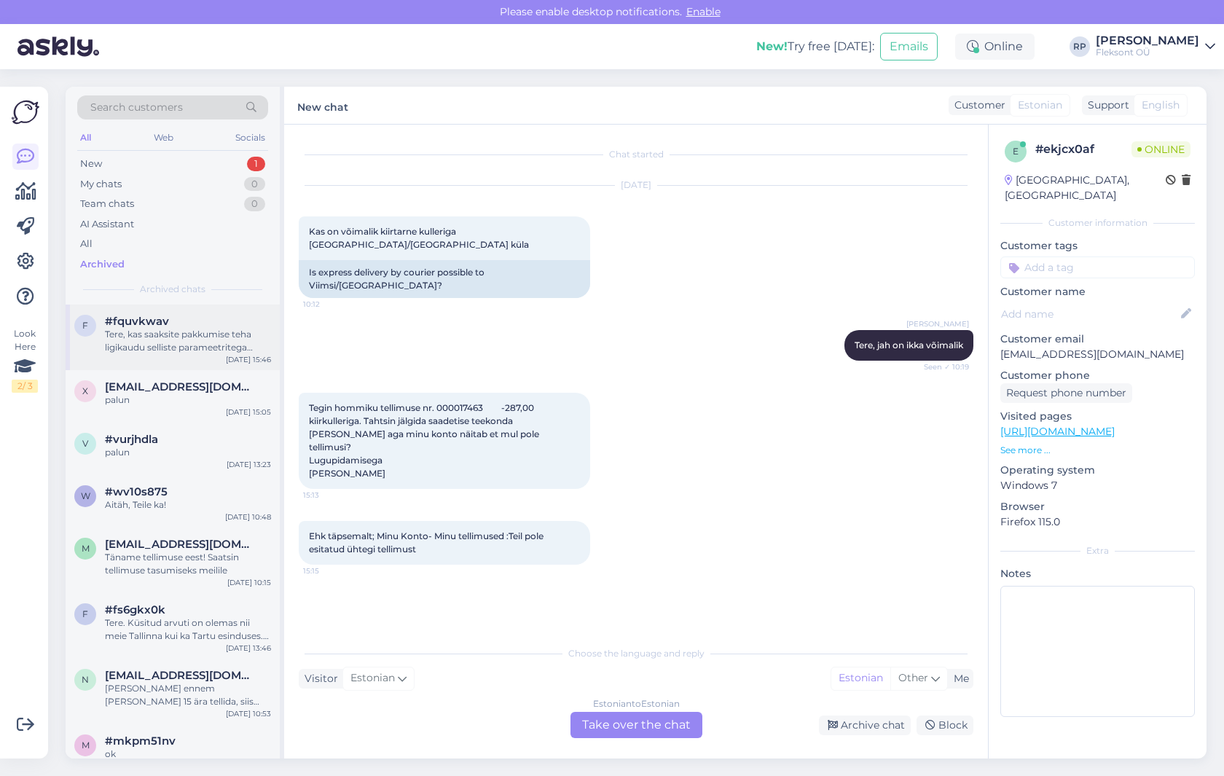
click at [204, 345] on div "Tere, kas saaksite pakkumise teha ligikaudu selliste parameetritega läpakale [G…" at bounding box center [188, 341] width 166 height 26
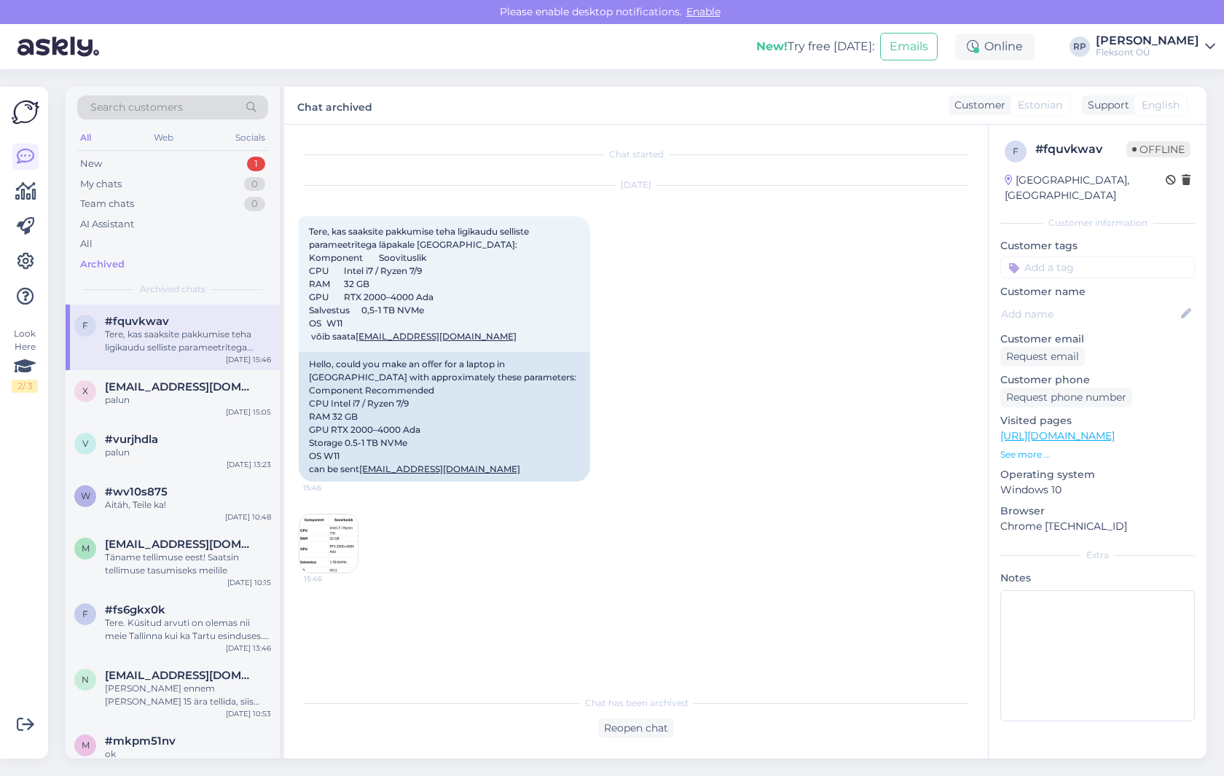
click at [411, 520] on div "[DATE] Tere, kas saaksite pakkumise teha ligikaudu selliste parameetritega läpa…" at bounding box center [636, 380] width 675 height 420
click at [332, 536] on img at bounding box center [328, 543] width 58 height 58
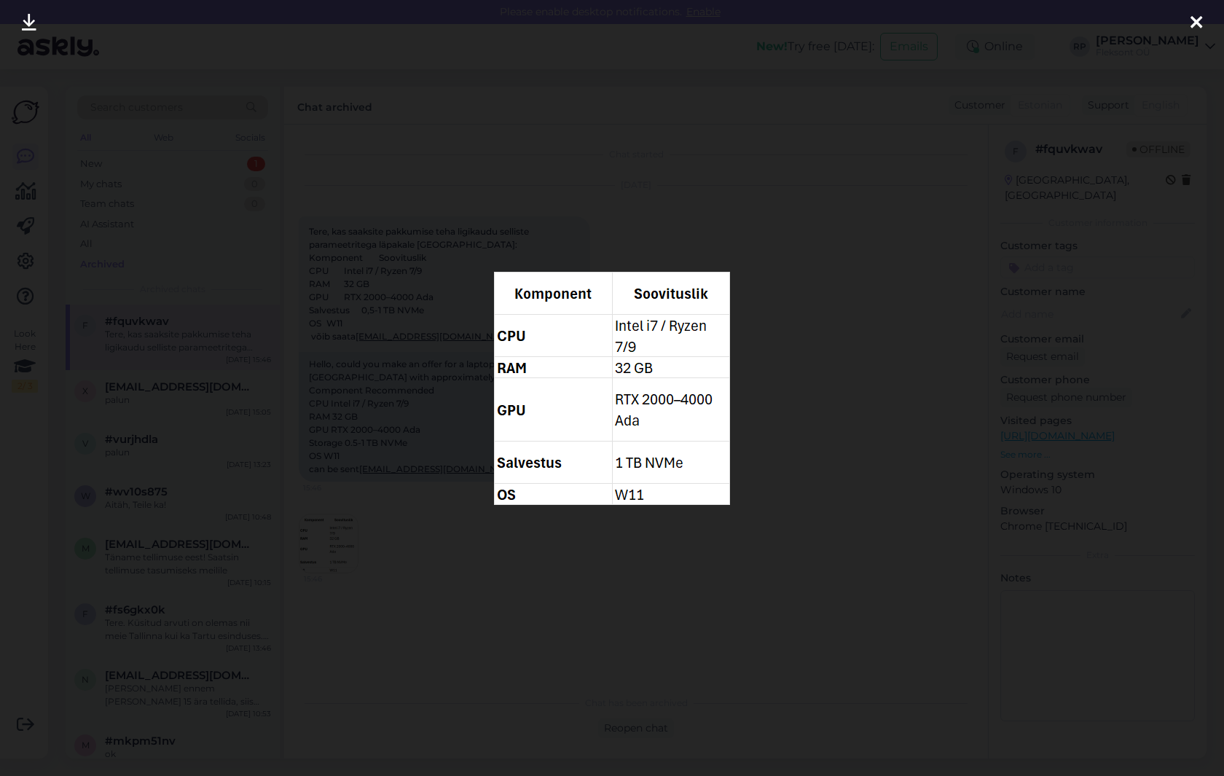
click at [332, 536] on div at bounding box center [612, 388] width 1224 height 776
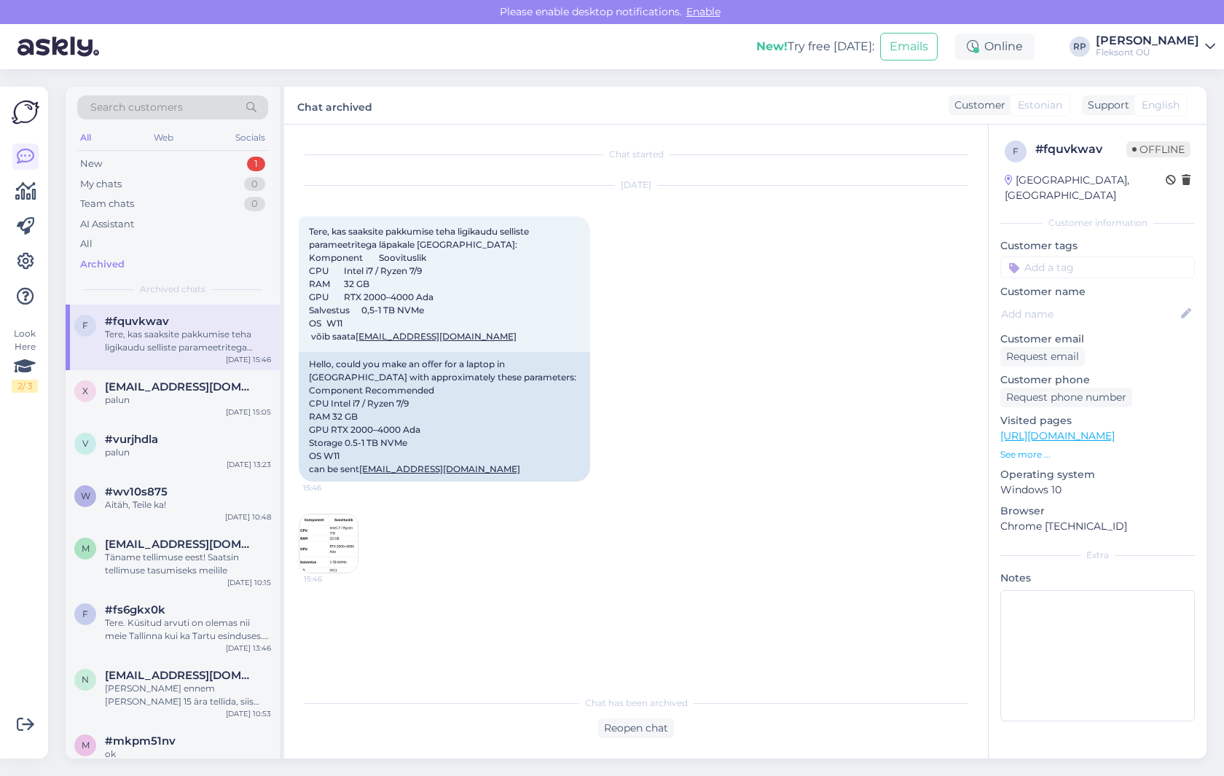
click at [709, 507] on div "[DATE] Tere, kas saaksite pakkumise teha ligikaudu selliste parameetritega läpa…" at bounding box center [636, 380] width 675 height 420
click at [169, 388] on span "[EMAIL_ADDRESS][DOMAIN_NAME]" at bounding box center [181, 386] width 152 height 13
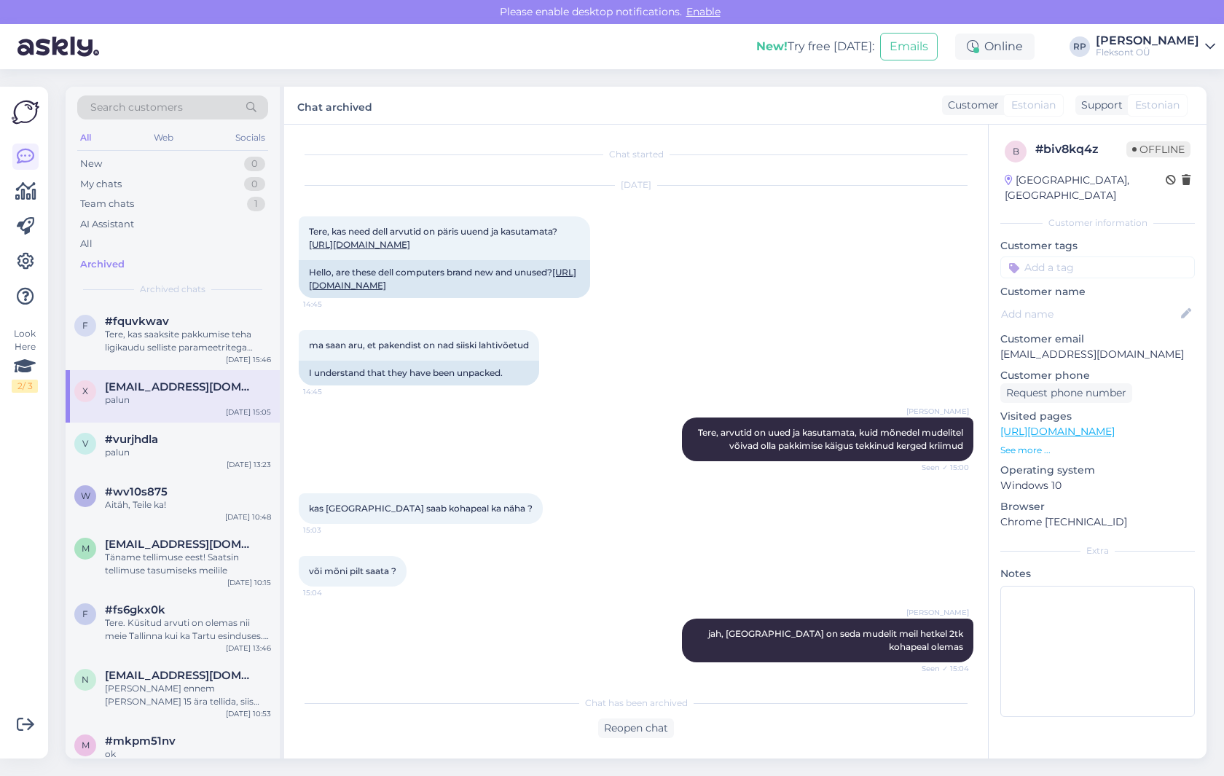
click at [631, 495] on div "kas [GEOGRAPHIC_DATA] saab kohapeal ka näha ? 15:03" at bounding box center [636, 508] width 675 height 63
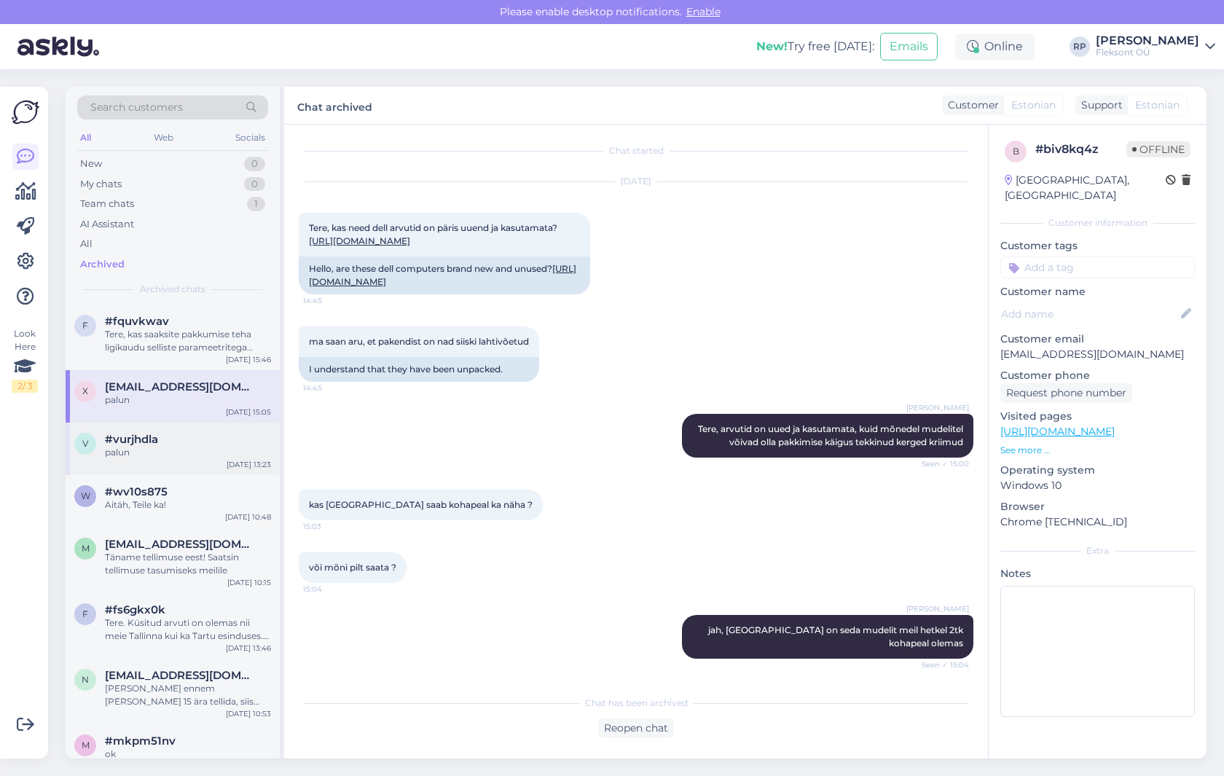
click at [170, 450] on div "palun" at bounding box center [188, 452] width 166 height 13
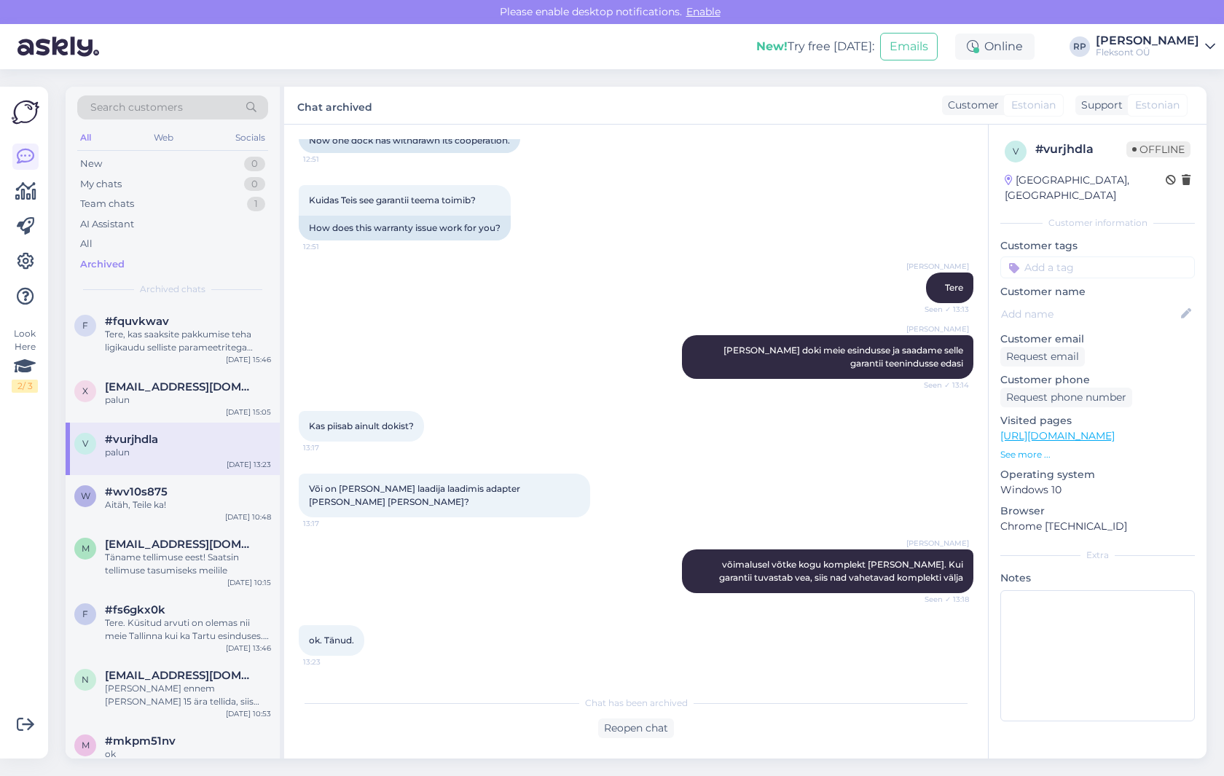
scroll to position [348, 0]
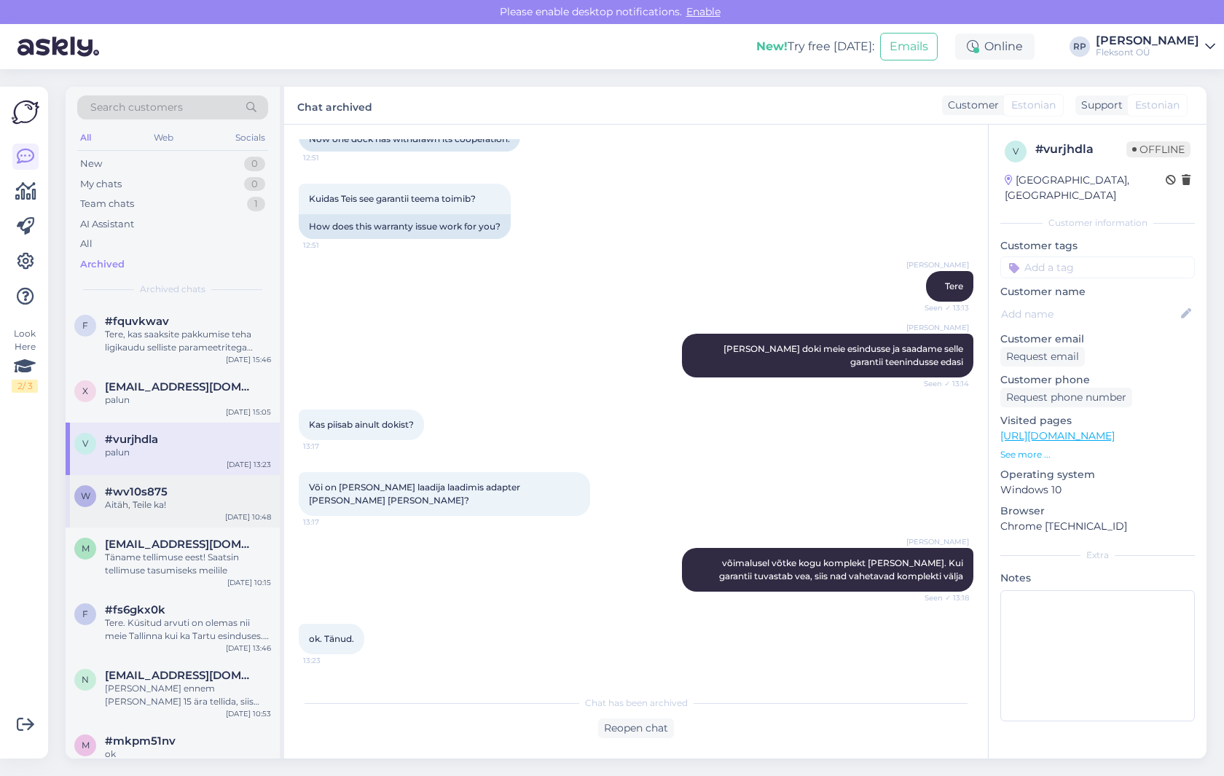
click at [178, 495] on div "#wv10s875" at bounding box center [188, 491] width 166 height 13
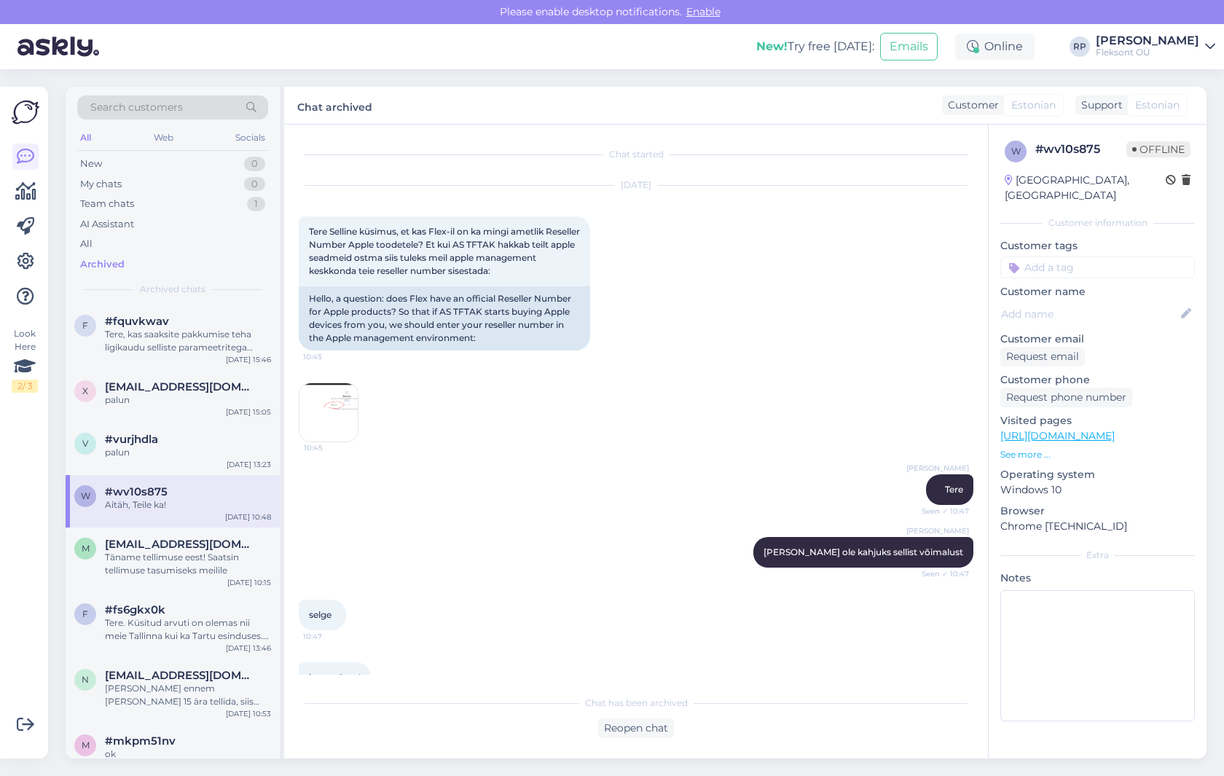
scroll to position [97, 0]
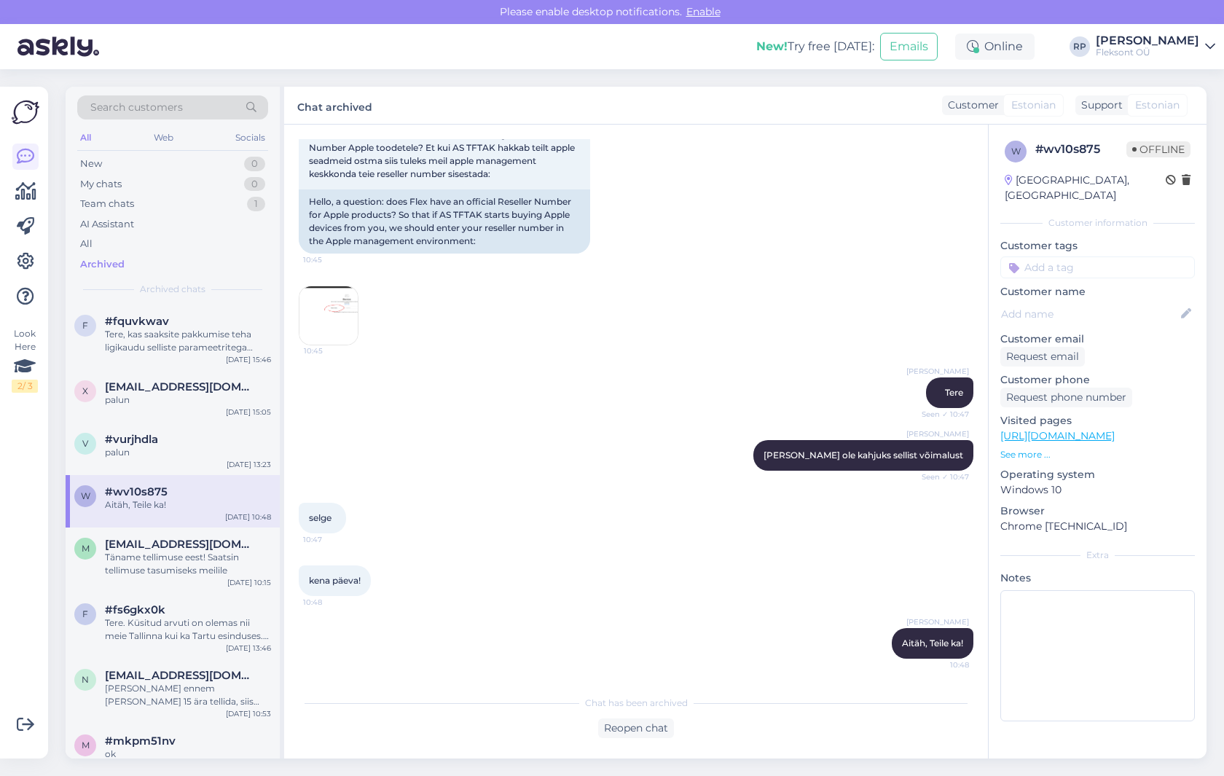
click at [488, 496] on div "selge 10:47" at bounding box center [636, 518] width 675 height 63
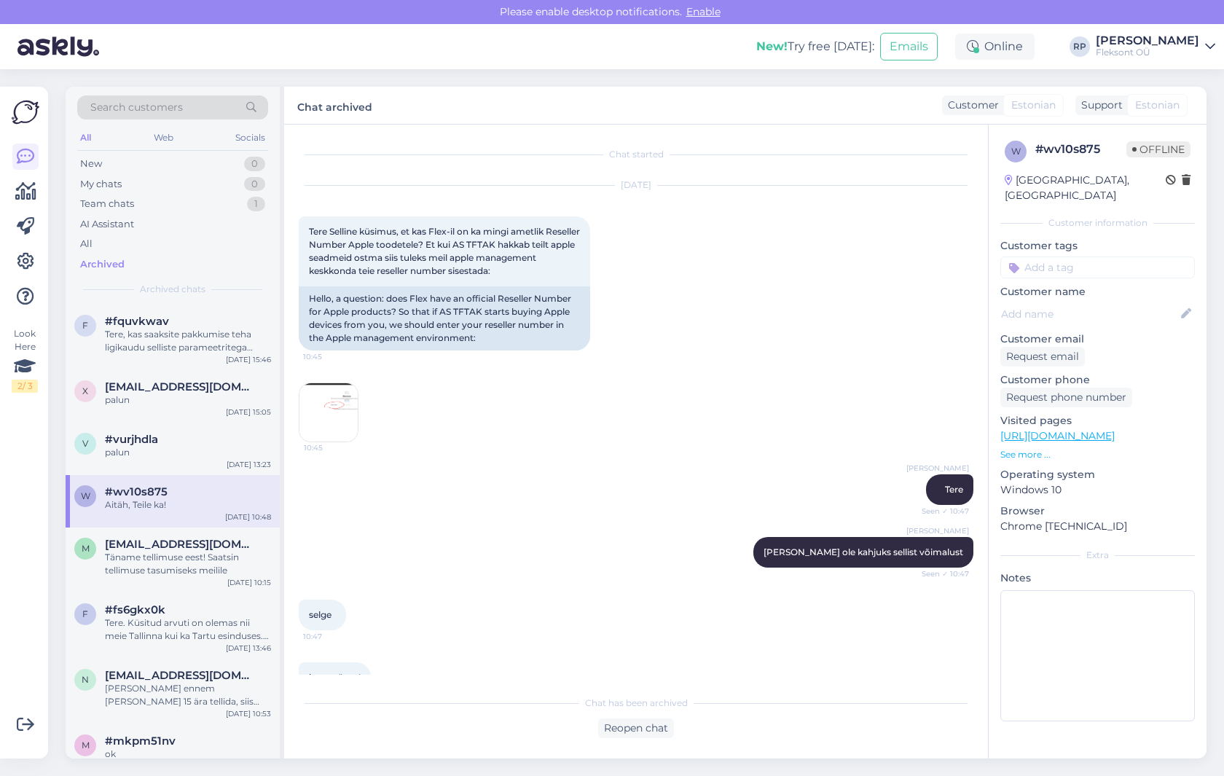
scroll to position [-1, 0]
click at [488, 496] on div "[PERSON_NAME] Tere Seen ✓ 10:47" at bounding box center [636, 489] width 675 height 63
click at [345, 404] on img at bounding box center [328, 412] width 58 height 58
click at [210, 540] on span "[EMAIL_ADDRESS][DOMAIN_NAME]" at bounding box center [181, 544] width 152 height 13
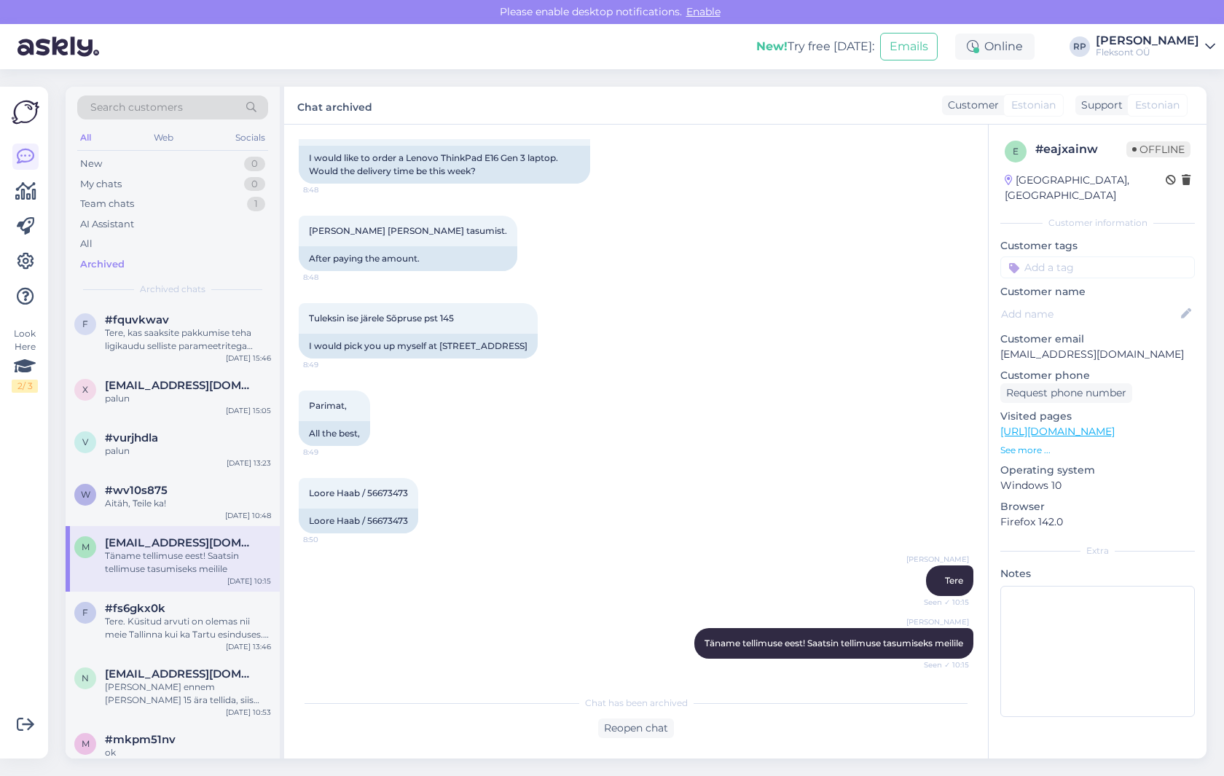
scroll to position [202, 0]
click at [196, 618] on div "Tere. Küsitud arvuti on olemas nii meie Tallinna kui ka Tartu esinduses. Ostu v…" at bounding box center [188, 628] width 166 height 26
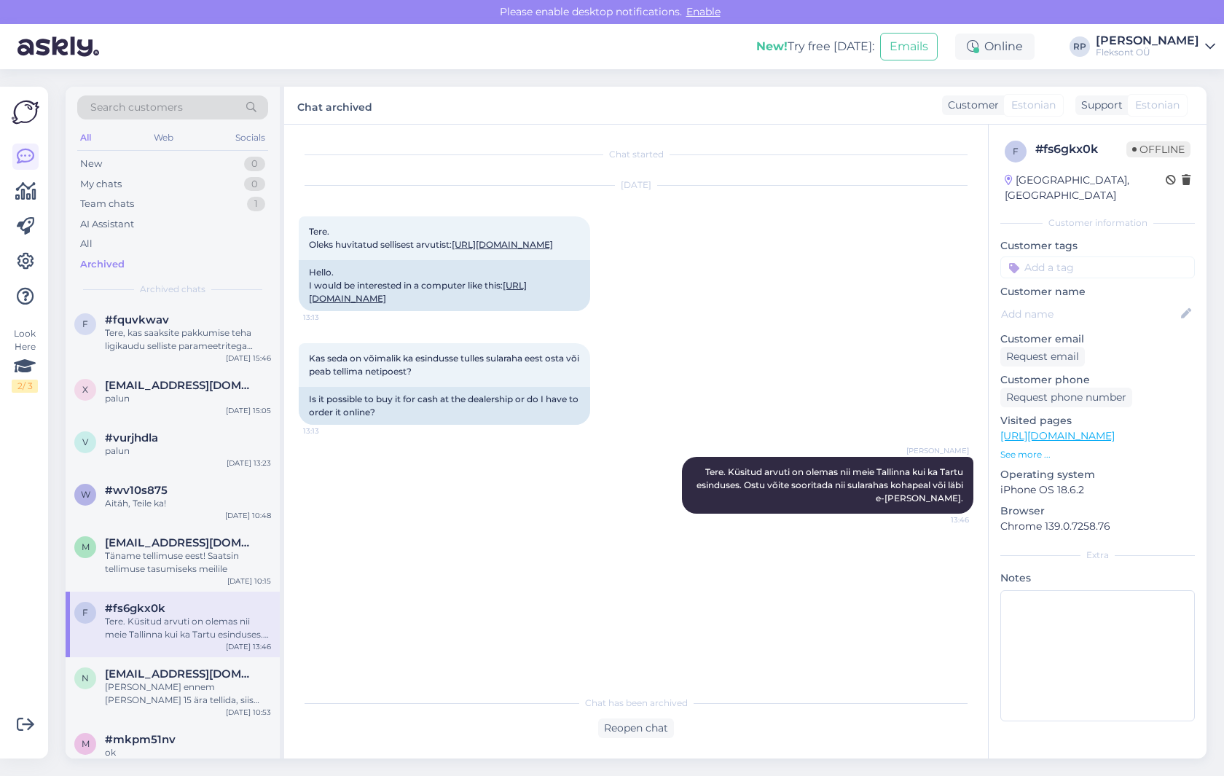
click at [539, 589] on div "Chat started [DATE] Tere. Oleks huvitatud sellisest arvutist: [URL][DOMAIN_NAME…" at bounding box center [643, 407] width 688 height 536
click at [627, 573] on div "Chat started [DATE] Tere. Oleks huvitatud sellisest arvutist: [URL][DOMAIN_NAME…" at bounding box center [643, 407] width 688 height 536
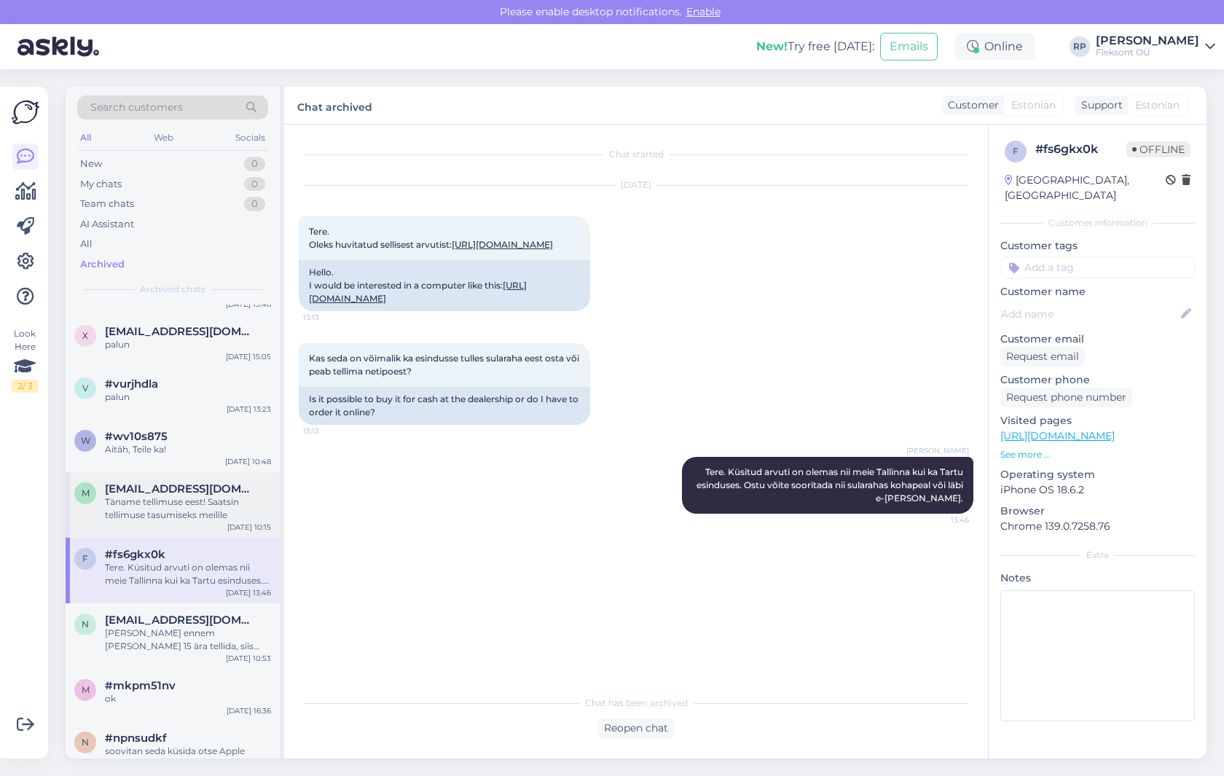
scroll to position [132, 0]
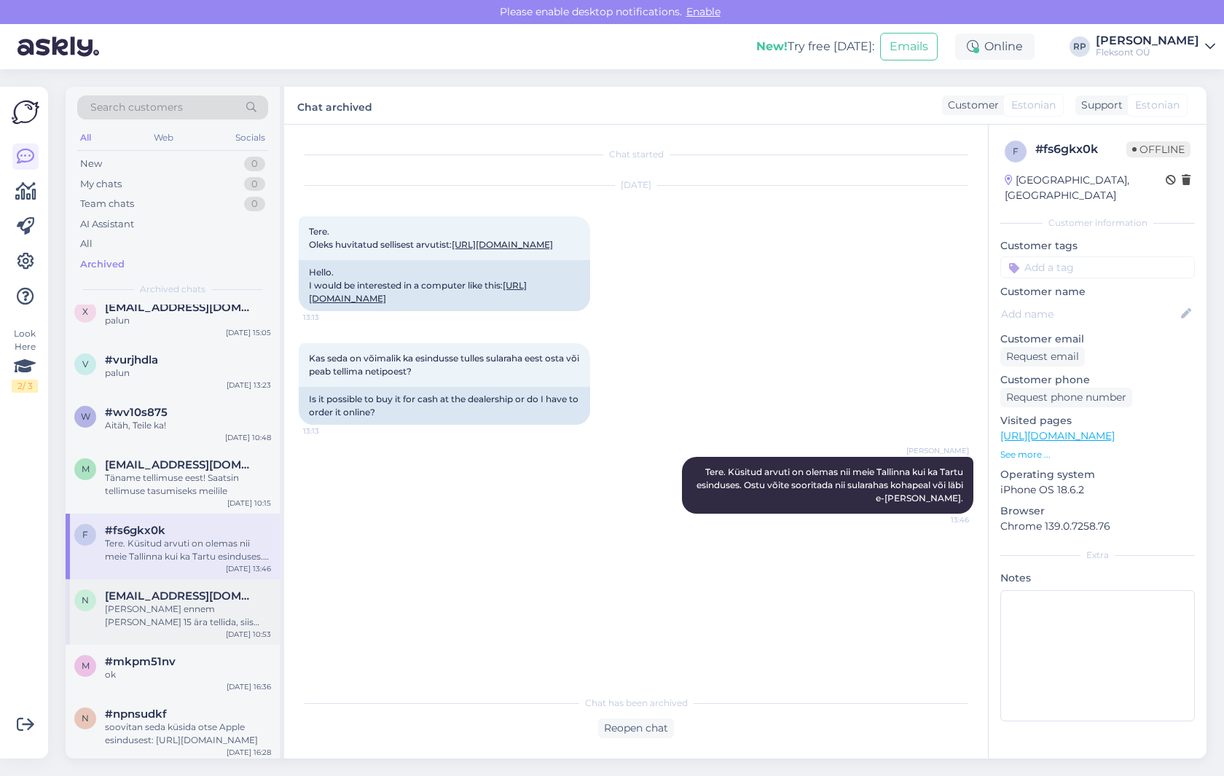
click at [195, 600] on span "[EMAIL_ADDRESS][DOMAIN_NAME]" at bounding box center [181, 596] width 152 height 13
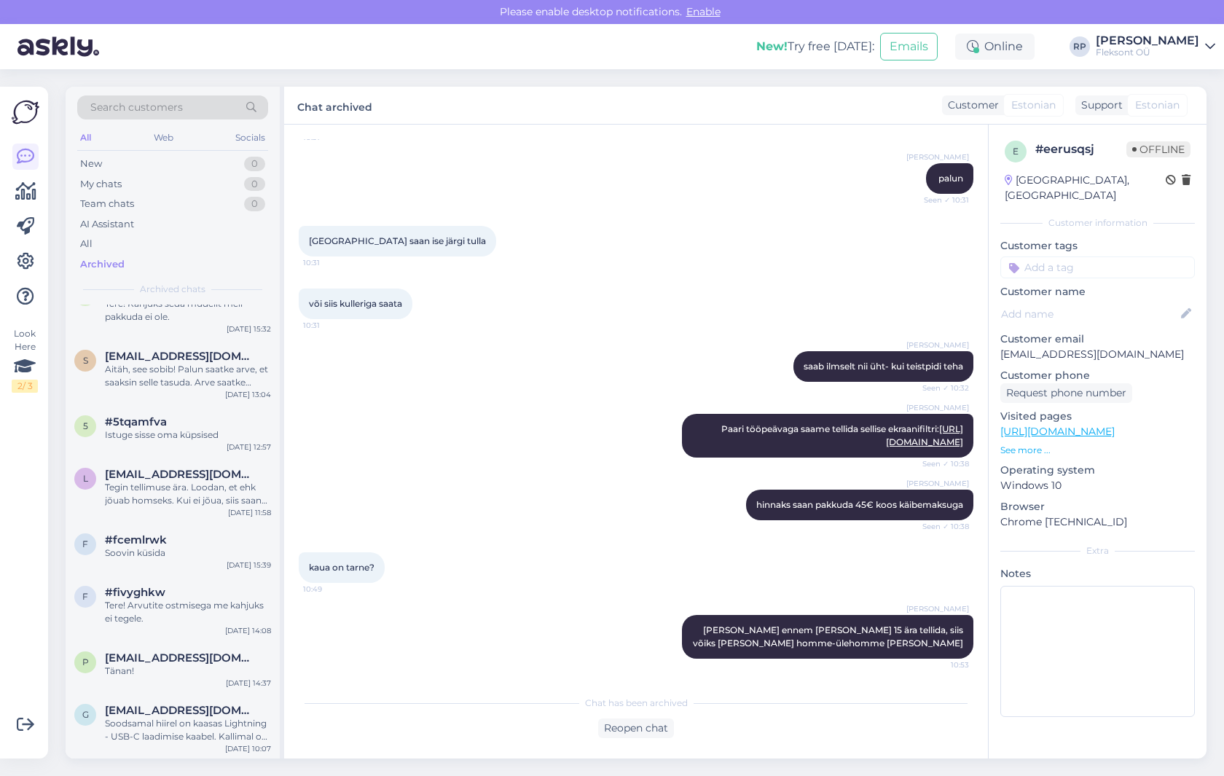
scroll to position [4220, 0]
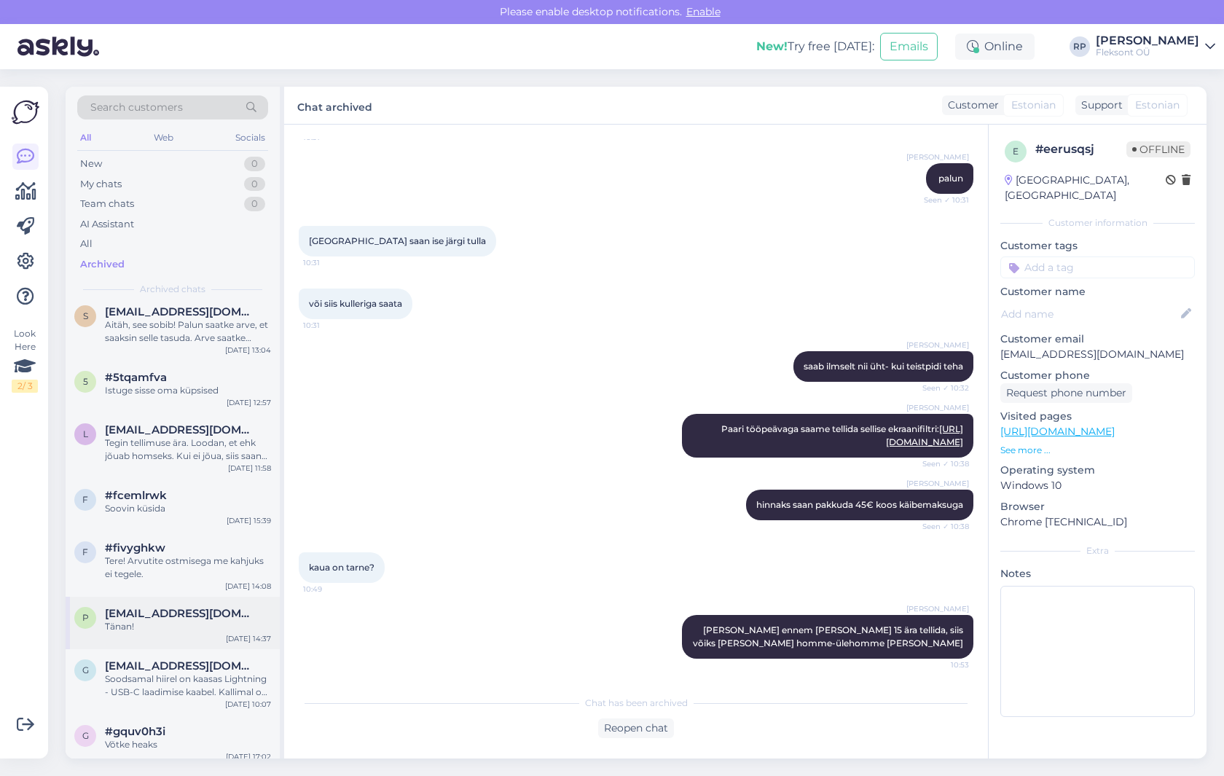
click at [195, 620] on div "Tänan!" at bounding box center [188, 626] width 166 height 13
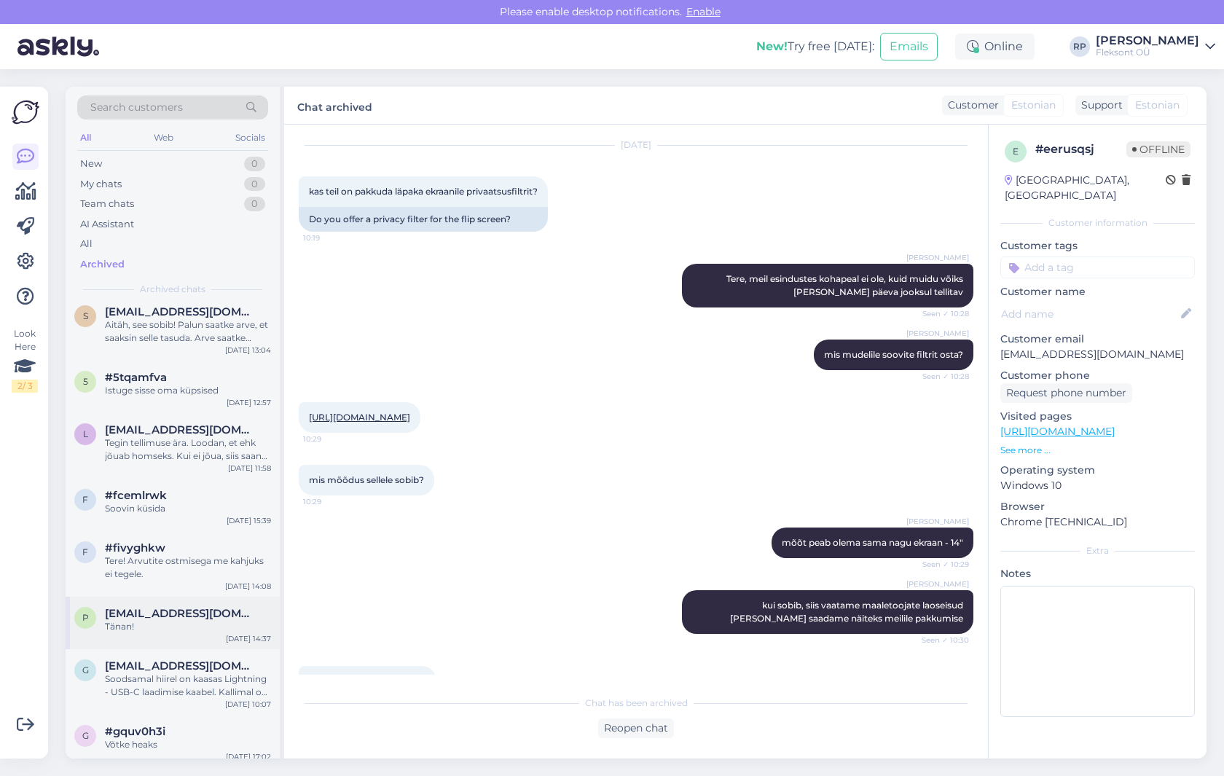
scroll to position [4219, 0]
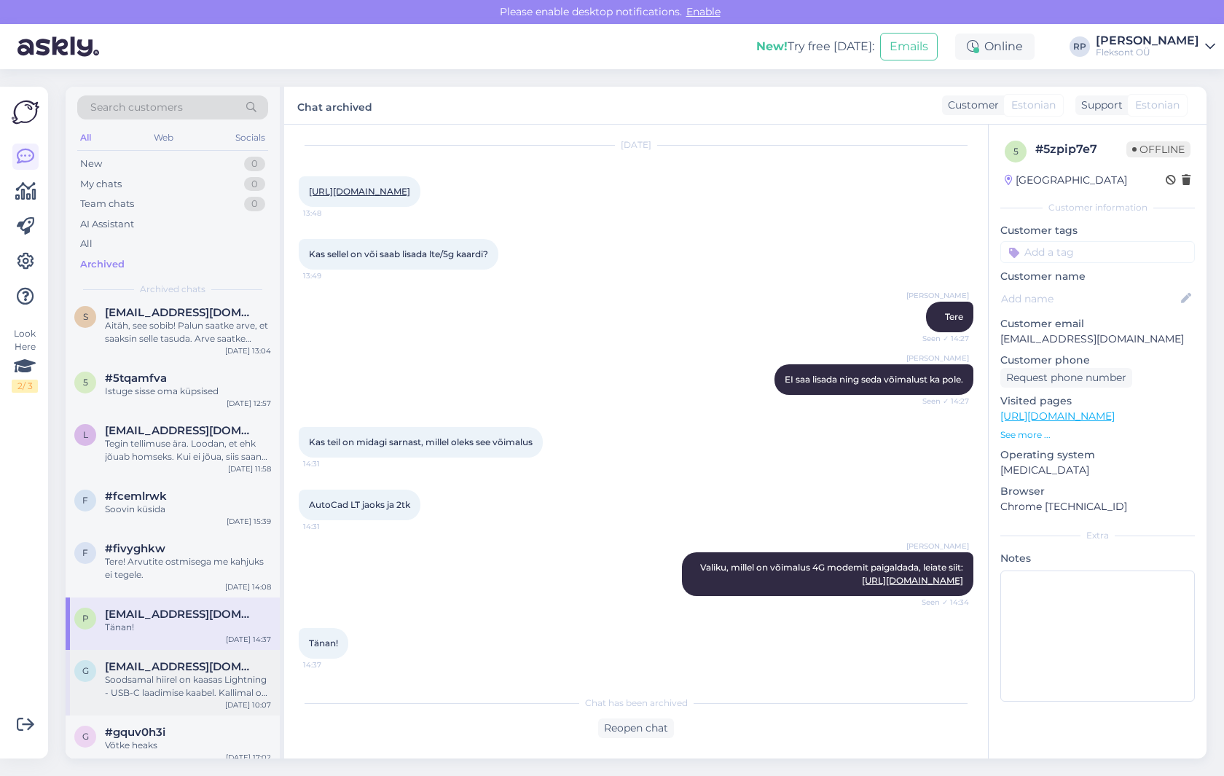
click at [190, 673] on div "Soodsamal hiirel on kaasas Lightning - USB-C laadimise kaabel. Kallimal on USB-…" at bounding box center [188, 686] width 166 height 26
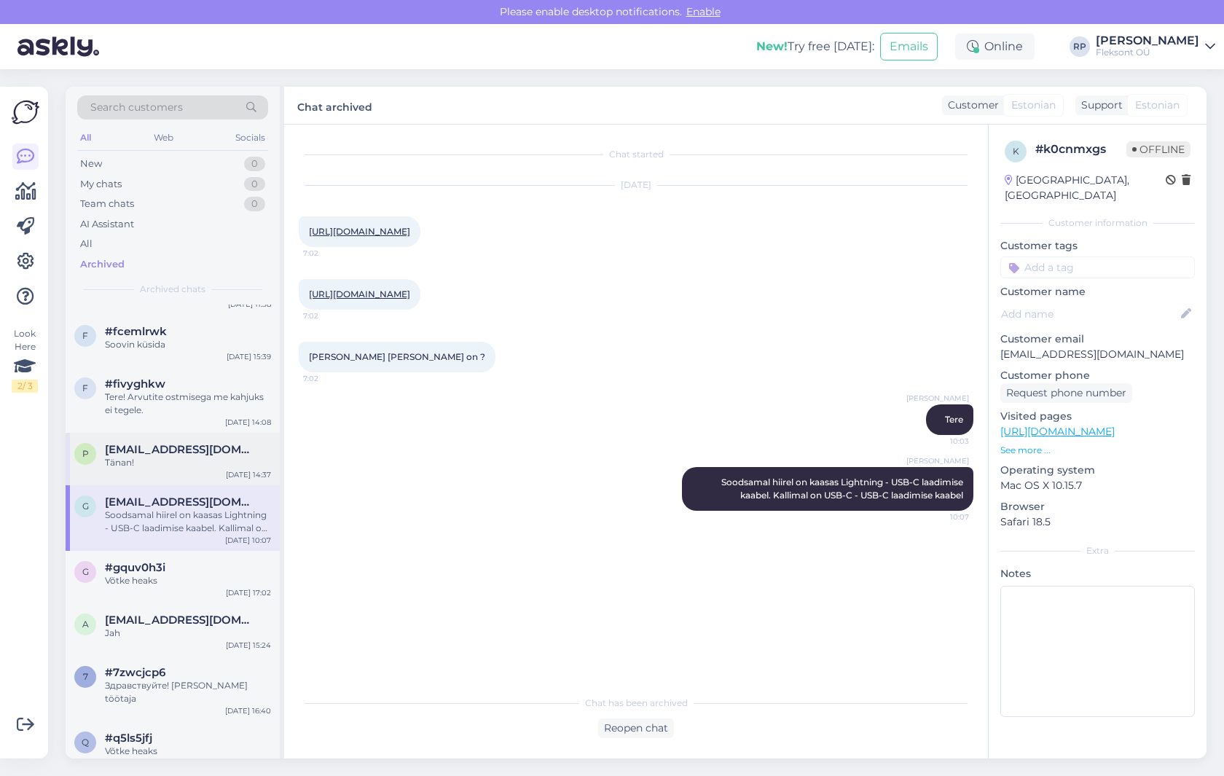
scroll to position [4388, 0]
click at [147, 555] on div "g #gquv0h3i Võtke heaks [DATE] 17:02" at bounding box center [173, 573] width 214 height 52
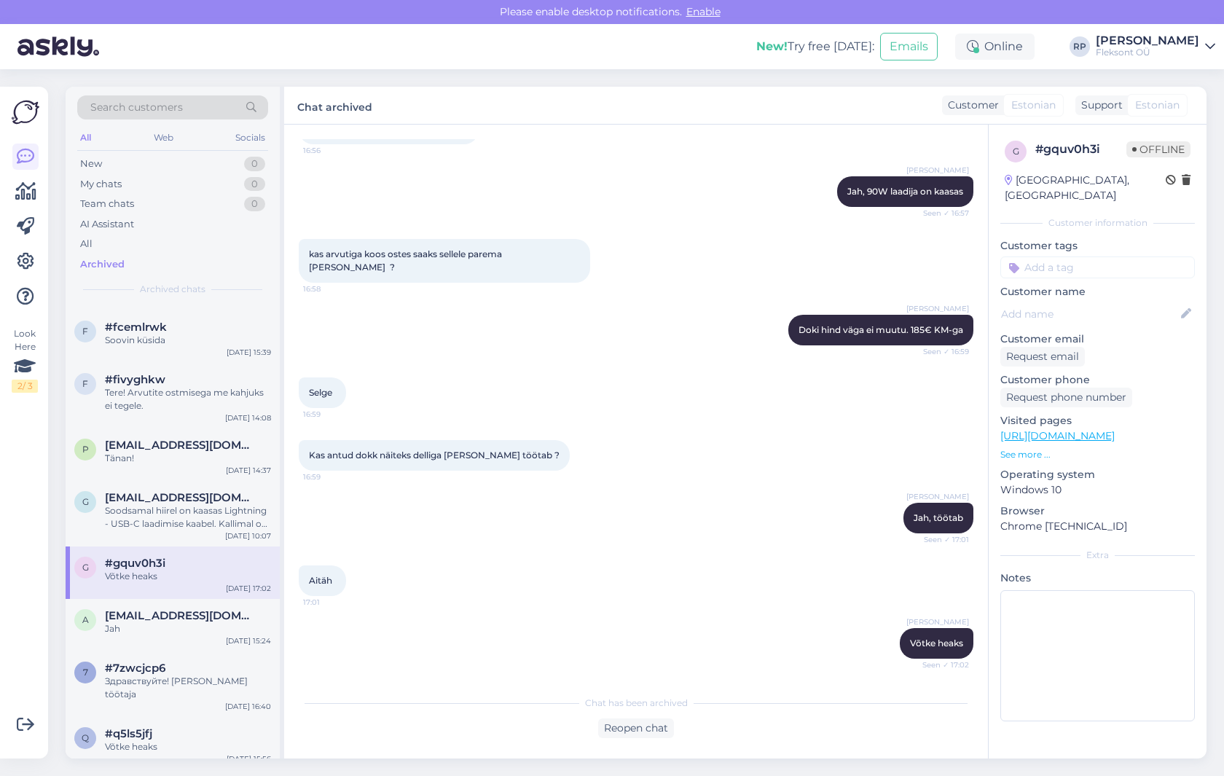
scroll to position [455, 0]
click at [171, 614] on div "a [EMAIL_ADDRESS][DOMAIN_NAME] Jah [DATE] 15:24" at bounding box center [173, 625] width 214 height 52
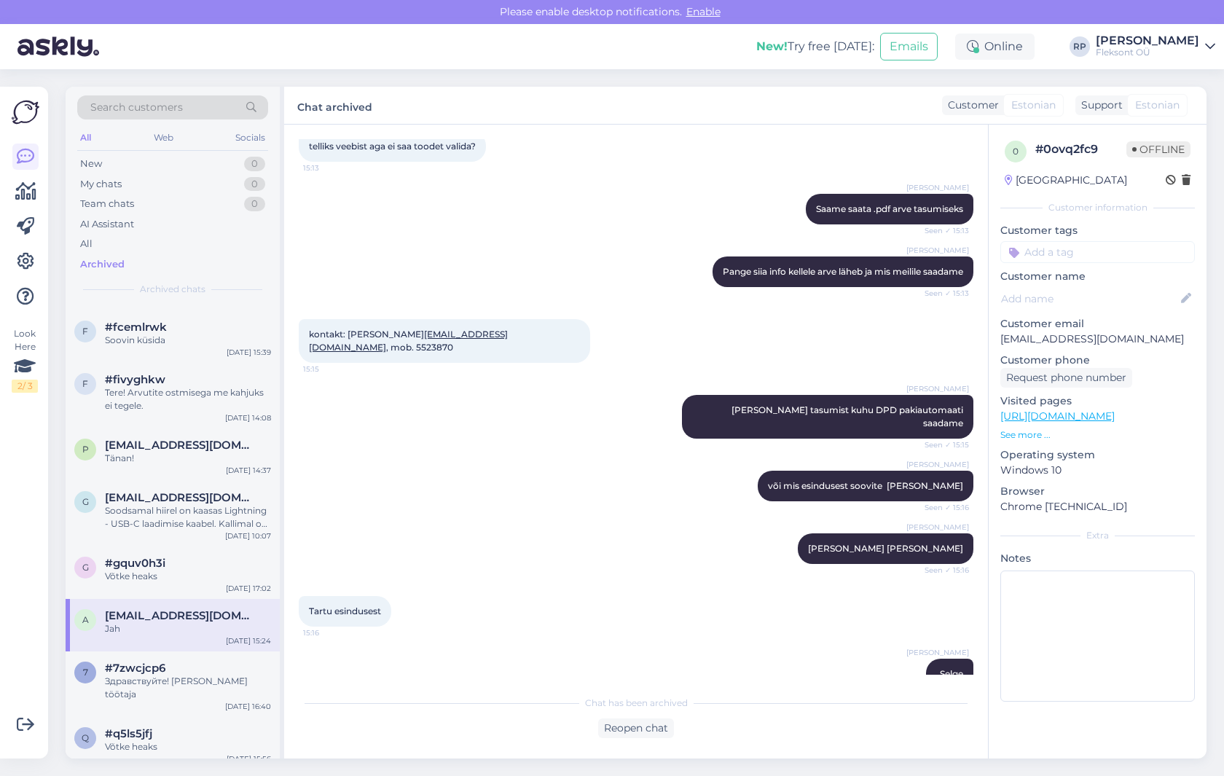
scroll to position [517, 0]
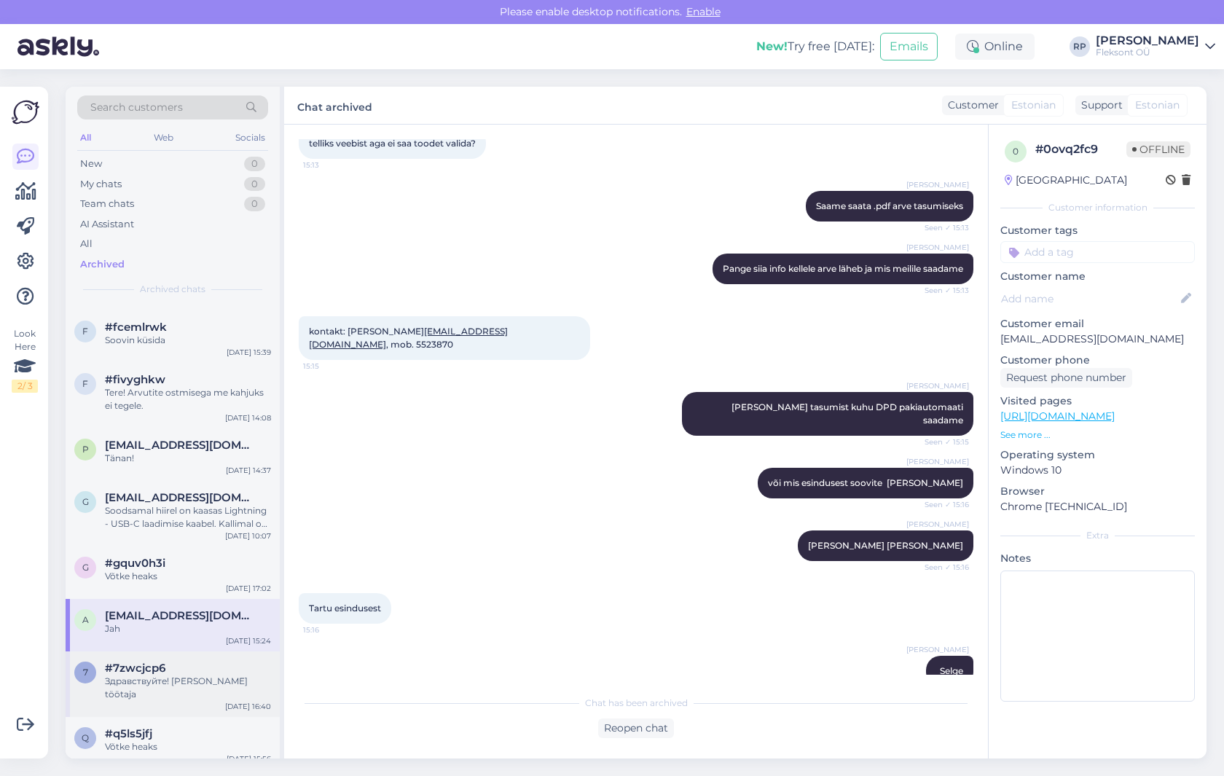
click at [158, 675] on div "Здравствуйте! [PERSON_NAME] töötaja" at bounding box center [188, 688] width 166 height 26
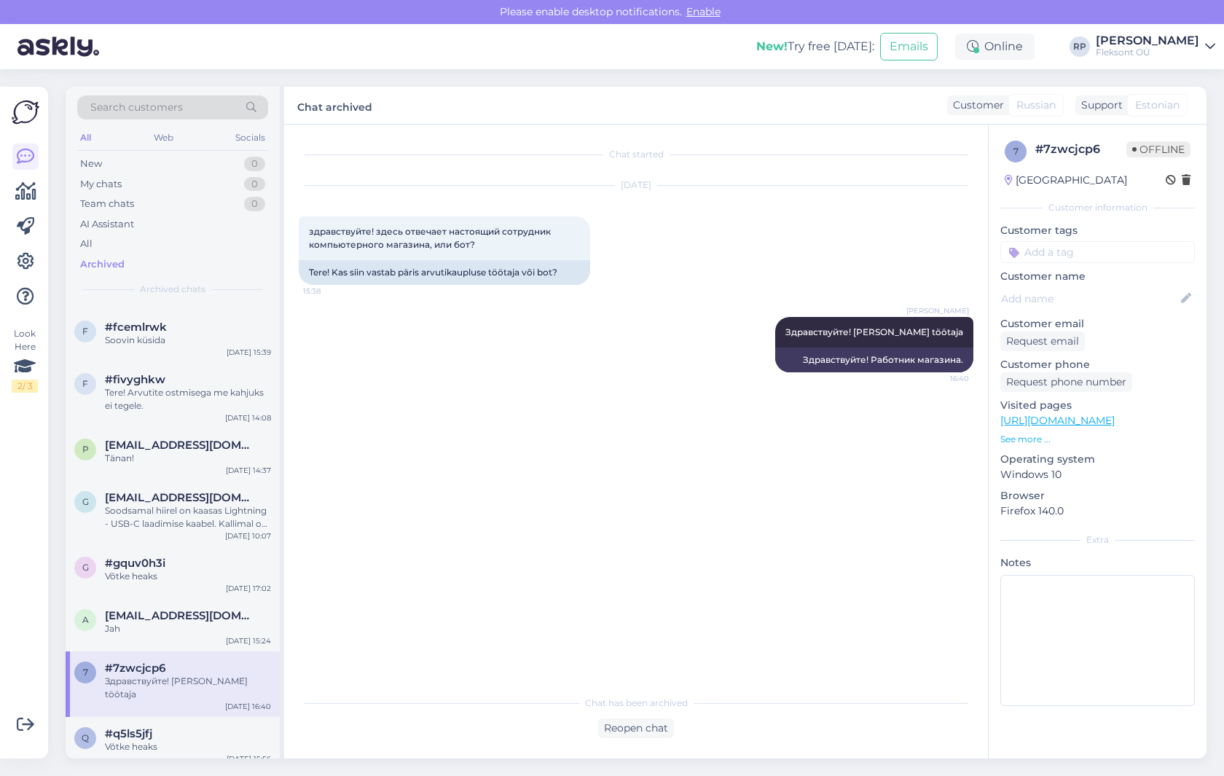
scroll to position [0, 0]
click at [545, 501] on div "Chat started [DATE] здравствуйте! здесь отвечает настоящий сотрудник компьютерн…" at bounding box center [643, 407] width 688 height 536
click at [130, 727] on span "#q5ls5jfj" at bounding box center [128, 733] width 47 height 13
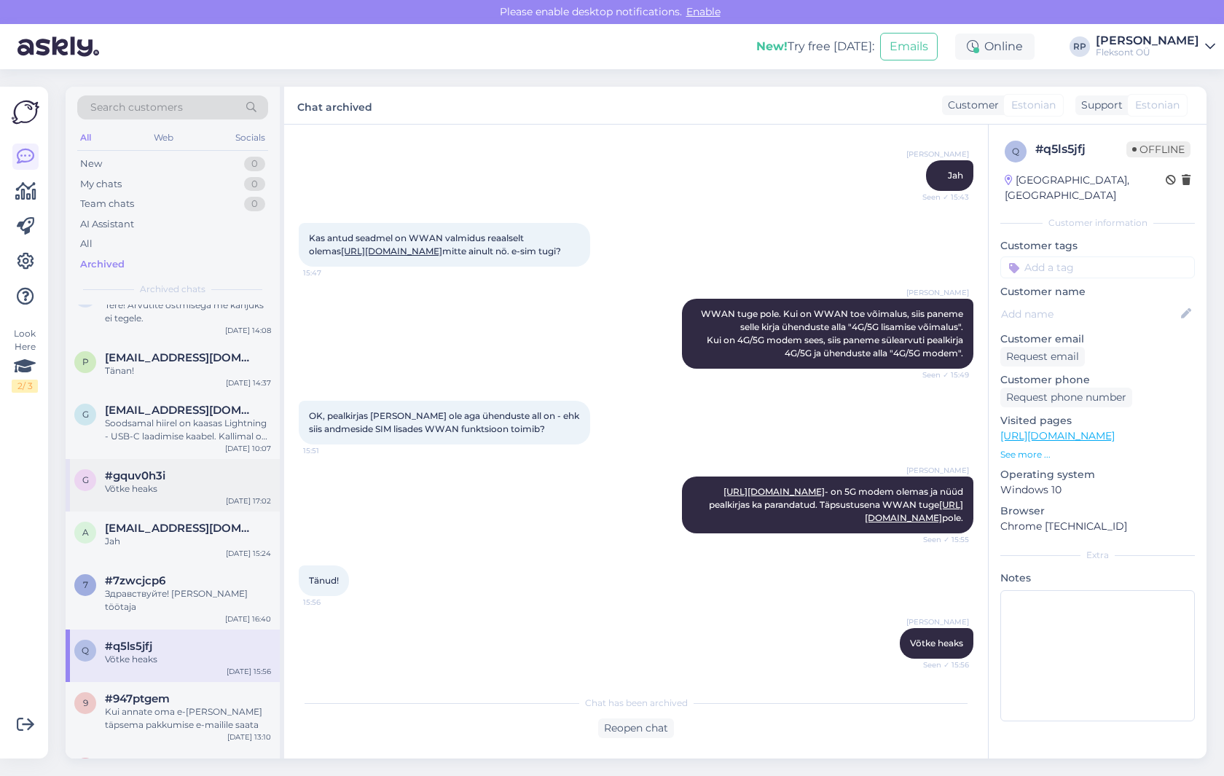
scroll to position [4478, 0]
click at [160, 690] on span "#947ptgem" at bounding box center [137, 696] width 65 height 13
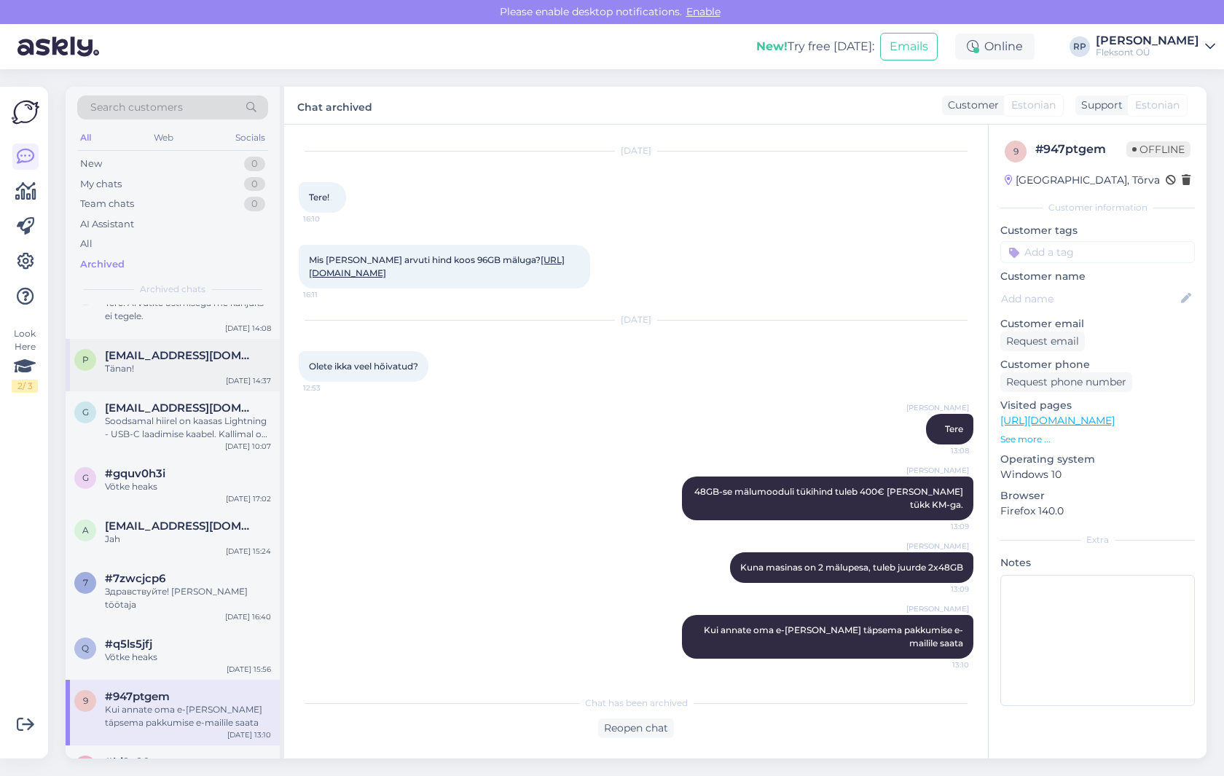
click at [227, 349] on div "p [EMAIL_ADDRESS][DOMAIN_NAME] Tänan! [DATE] 14:37" at bounding box center [173, 365] width 214 height 52
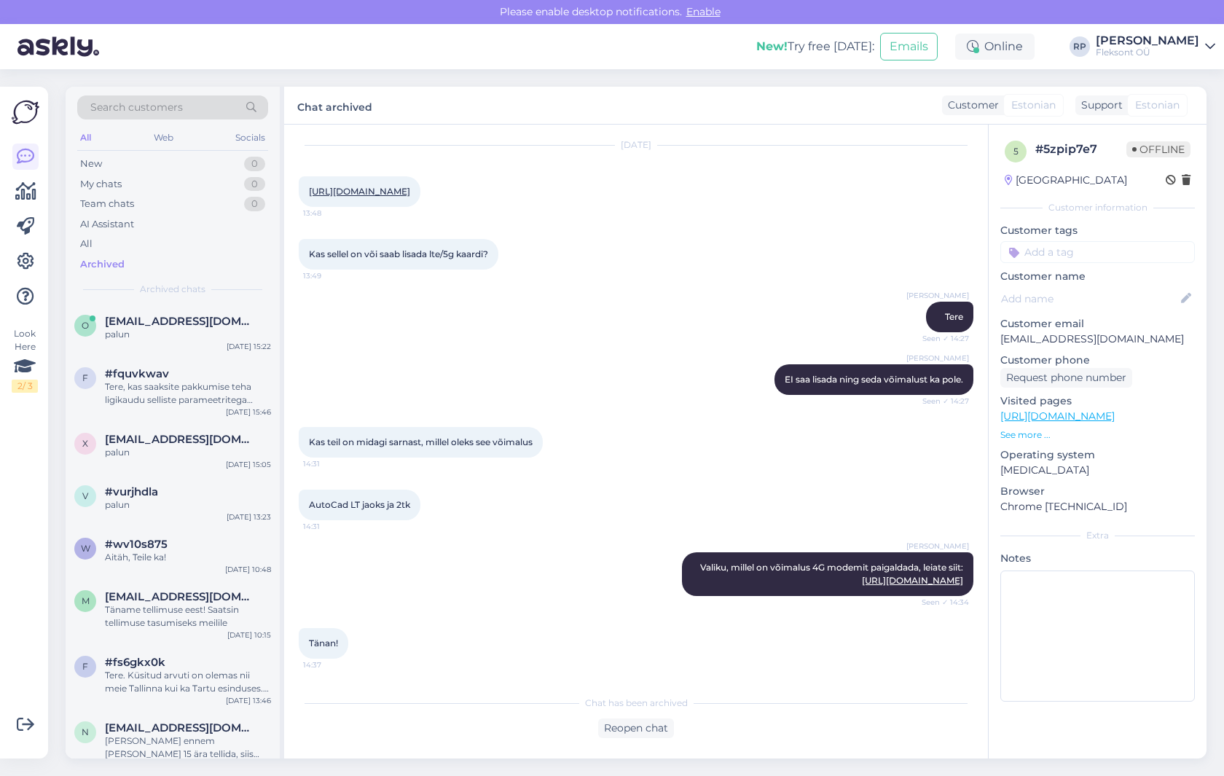
scroll to position [0, 0]
click at [153, 320] on span "[EMAIL_ADDRESS][DOMAIN_NAME]" at bounding box center [181, 321] width 152 height 13
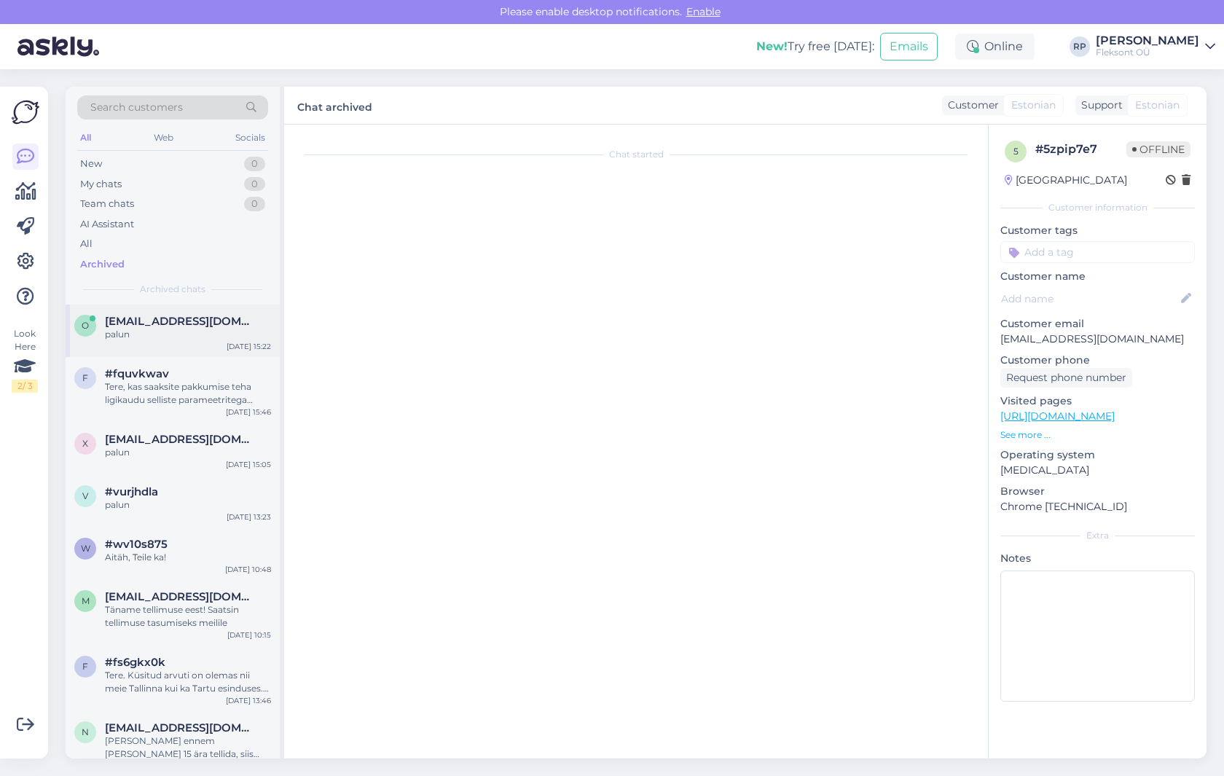
scroll to position [285, 0]
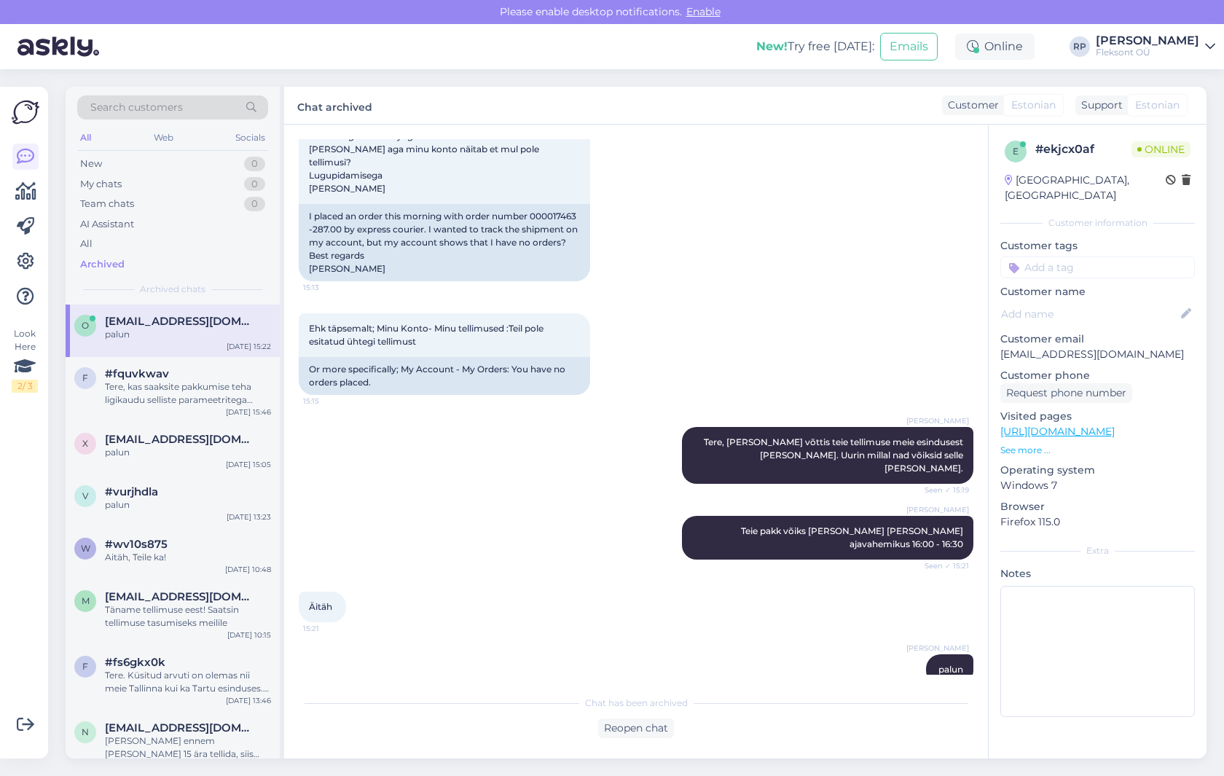
click at [646, 500] on div "[PERSON_NAME] Teie pakk võiks kullerfirma [PERSON_NAME] ajavahemikus 16:00 - 16…" at bounding box center [636, 538] width 675 height 76
